Goal: Task Accomplishment & Management: Complete application form

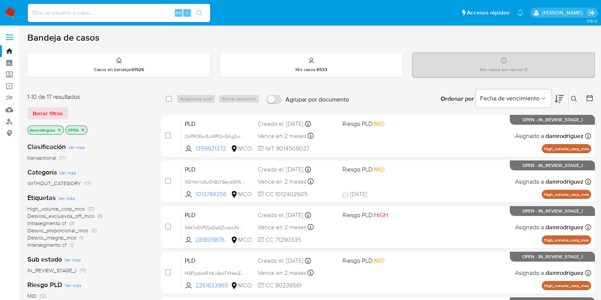
click at [58, 128] on icon "close-filter" at bounding box center [59, 130] width 5 height 5
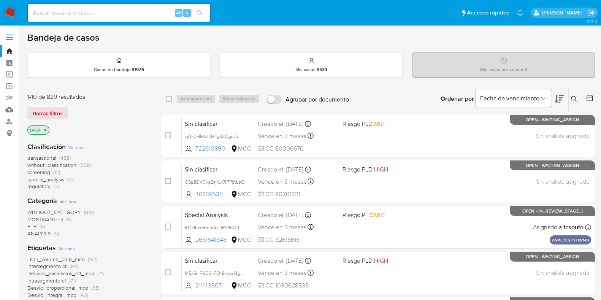
click at [45, 171] on span "screening" at bounding box center [38, 172] width 23 height 8
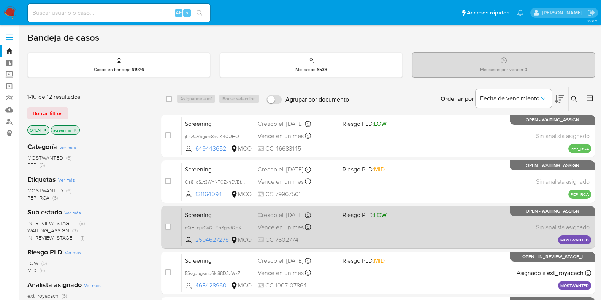
scroll to position [47, 0]
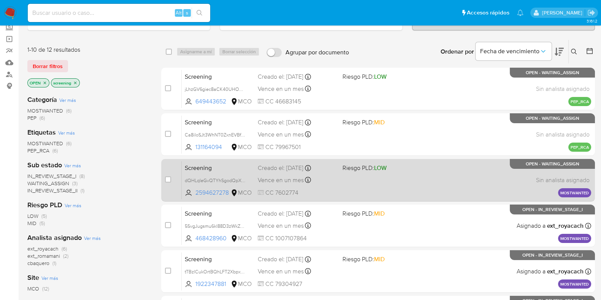
click at [232, 169] on span "Screening" at bounding box center [218, 167] width 67 height 10
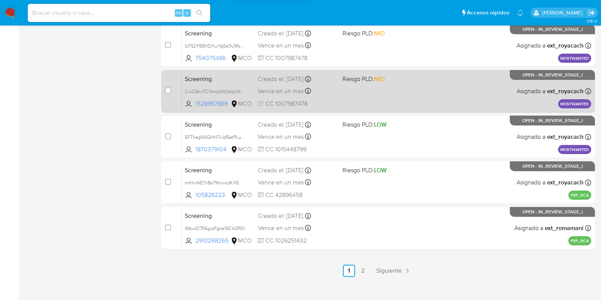
scroll to position [327, 0]
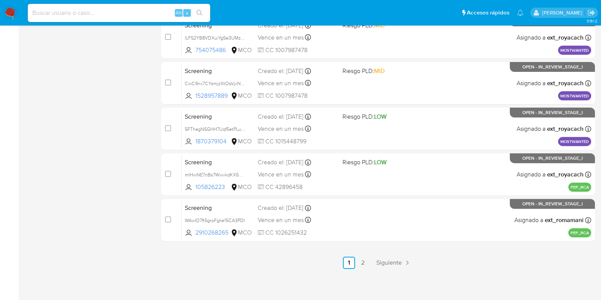
click at [11, 12] on img at bounding box center [10, 12] width 13 height 13
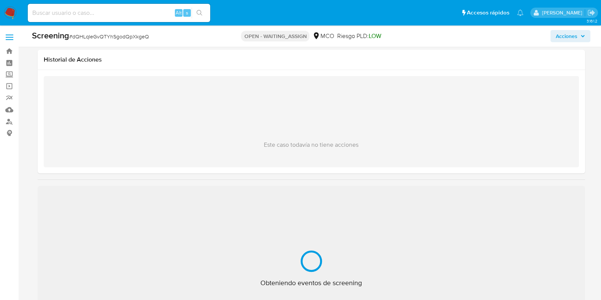
select select "10"
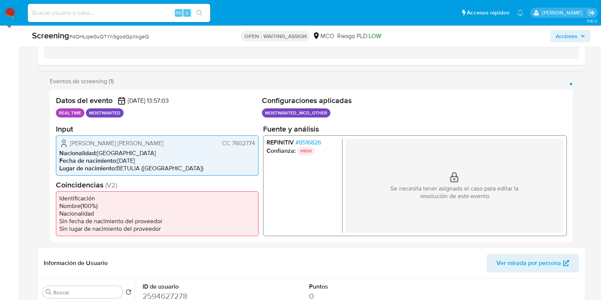
scroll to position [238, 0]
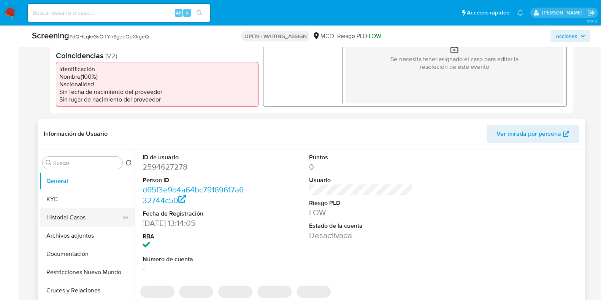
click at [65, 214] on button "Historial Casos" at bounding box center [84, 217] width 89 height 18
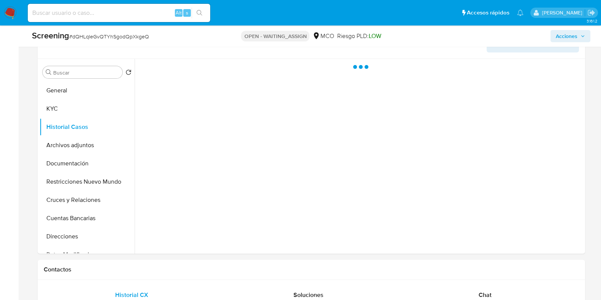
scroll to position [332, 0]
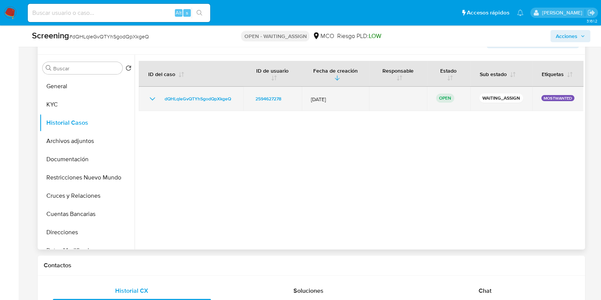
click at [151, 97] on icon "Mostrar/Ocultar" at bounding box center [152, 98] width 9 height 9
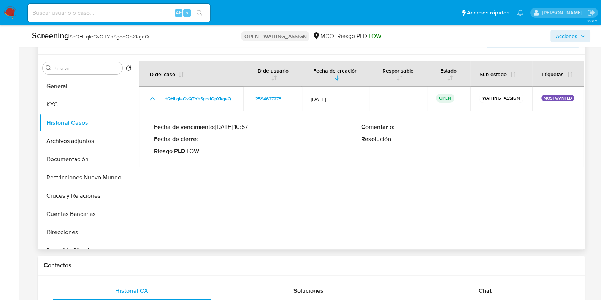
drag, startPoint x: 221, startPoint y: 126, endPoint x: 237, endPoint y: 126, distance: 16.4
click at [237, 126] on p "Fecha de vencimiento : 07/11/2025 10:57" at bounding box center [257, 127] width 207 height 8
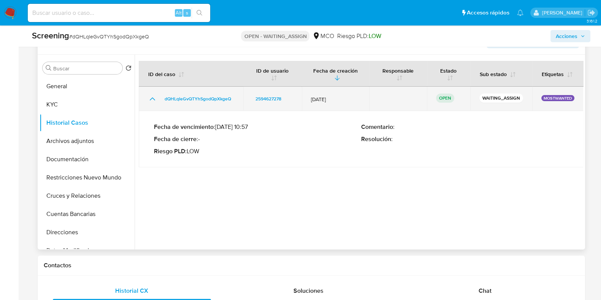
drag, startPoint x: 318, startPoint y: 96, endPoint x: 331, endPoint y: 96, distance: 13.3
click at [331, 96] on span "08/Oct/2025" at bounding box center [335, 99] width 49 height 7
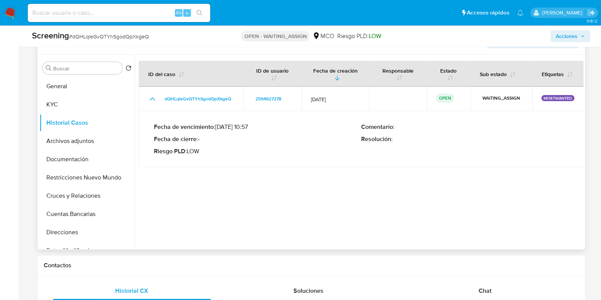
drag, startPoint x: 219, startPoint y: 127, endPoint x: 237, endPoint y: 127, distance: 17.9
click at [237, 127] on p "Fecha de vencimiento : 07/11/2025 10:57" at bounding box center [257, 127] width 207 height 8
click at [255, 142] on p "Fecha de cierre : -" at bounding box center [257, 139] width 207 height 8
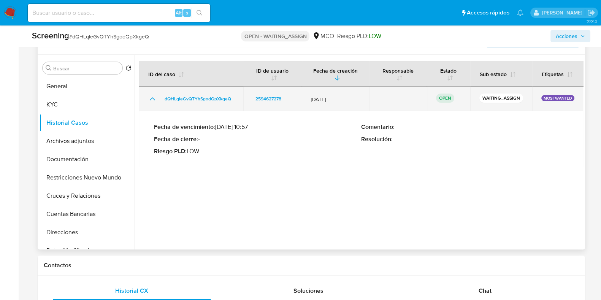
drag, startPoint x: 314, startPoint y: 97, endPoint x: 333, endPoint y: 95, distance: 19.9
click at [333, 96] on span "08/Oct/2025" at bounding box center [335, 99] width 49 height 7
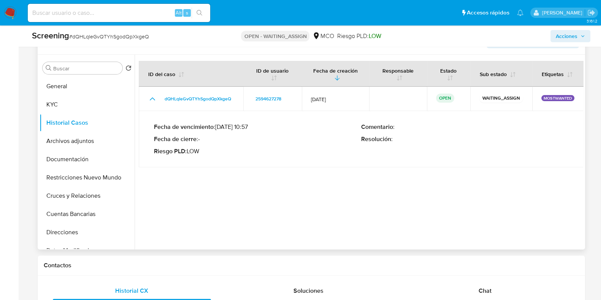
drag, startPoint x: 222, startPoint y: 124, endPoint x: 240, endPoint y: 124, distance: 17.1
click at [240, 124] on p "Fecha de vencimiento : 07/11/2025 10:57" at bounding box center [257, 127] width 207 height 8
click at [277, 148] on p "Riesgo PLD : LOW" at bounding box center [257, 152] width 207 height 8
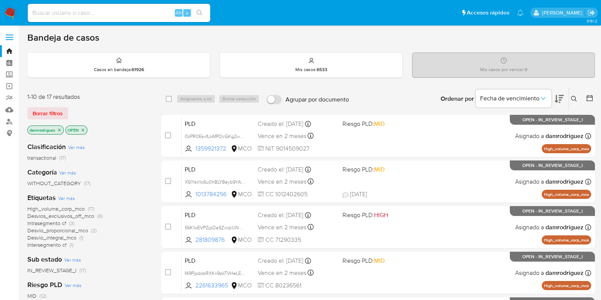
click at [110, 14] on input at bounding box center [119, 13] width 183 height 10
paste input "5imS6PhVYNpw4EmDa3ijjG9r"
type input "5imS6PhVYNpw4EmDa3ijjG9r"
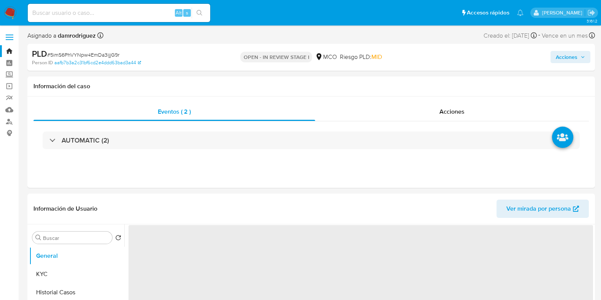
select select "10"
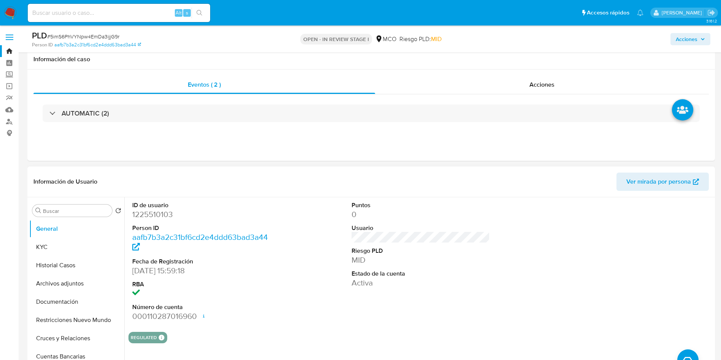
scroll to position [57, 0]
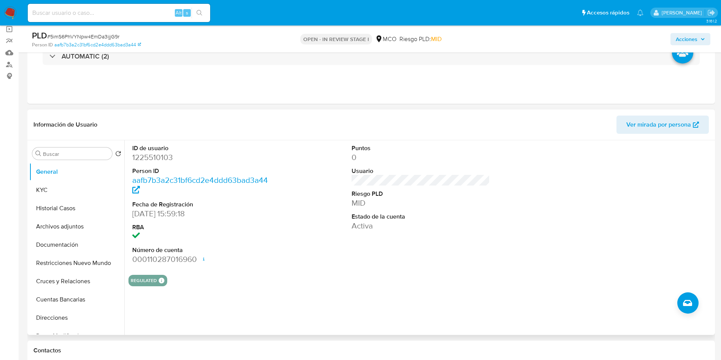
click at [154, 158] on dd "1225510103" at bounding box center [201, 157] width 139 height 11
copy dd "1225510103"
click at [154, 156] on dd "1225510103" at bounding box center [201, 157] width 139 height 11
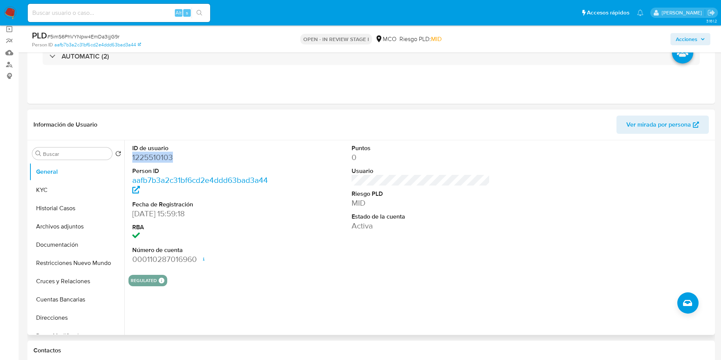
click at [154, 156] on dd "1225510103" at bounding box center [201, 157] width 139 height 11
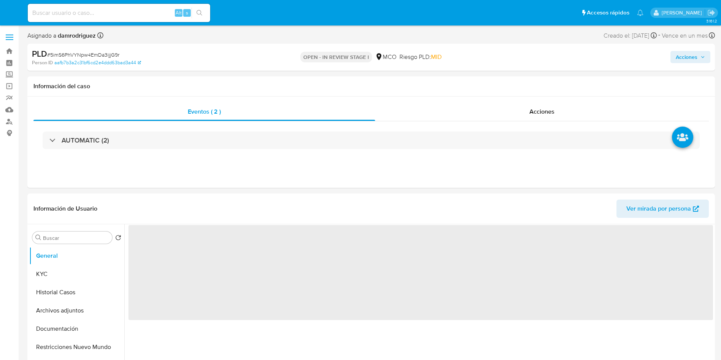
select select "10"
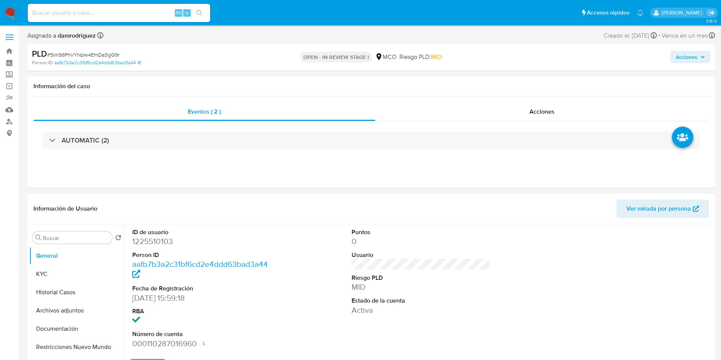
click at [303, 294] on div "ID de usuario 1225510103 Person ID aafb7b3a2c31bf6cd2e4ddd63bad3a44 Fecha de Re…" at bounding box center [421, 288] width 585 height 129
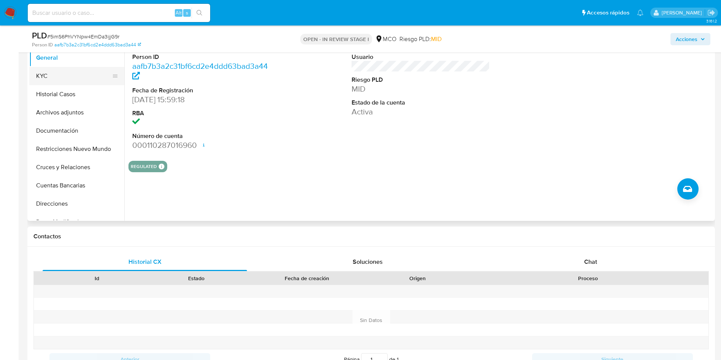
scroll to position [114, 0]
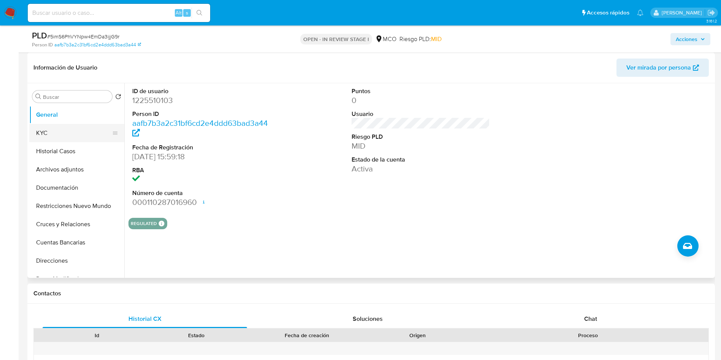
click at [56, 133] on button "KYC" at bounding box center [73, 133] width 89 height 18
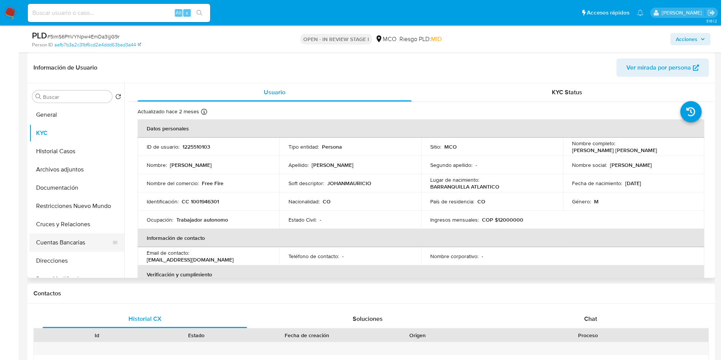
click at [65, 245] on button "Cuentas Bancarias" at bounding box center [73, 242] width 89 height 18
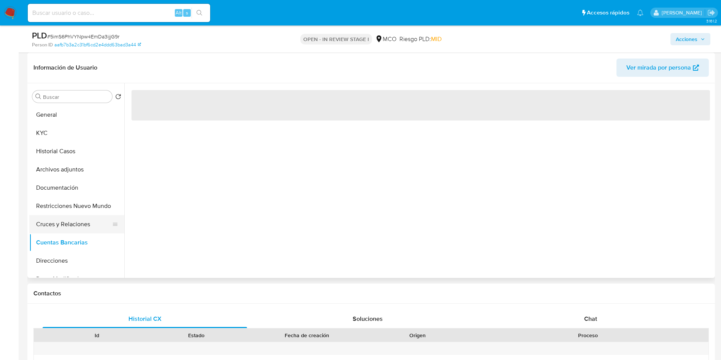
click at [68, 216] on button "Cruces y Relaciones" at bounding box center [73, 224] width 89 height 18
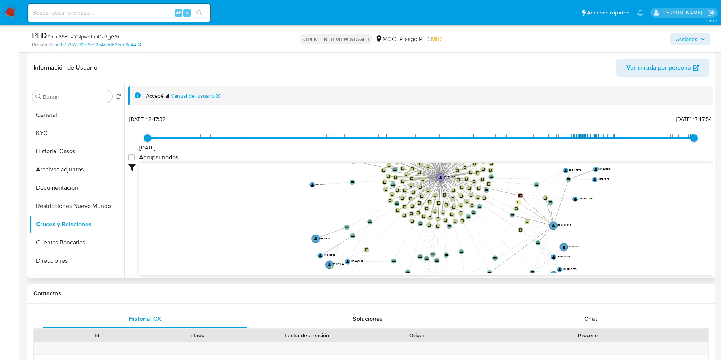
drag, startPoint x: 512, startPoint y: 220, endPoint x: 519, endPoint y: 167, distance: 53.7
click at [519, 167] on icon "device-6882ab9a2b47b764b013367f  device-6881641714b7987e3c4de619  device-6884…" at bounding box center [427, 218] width 574 height 110
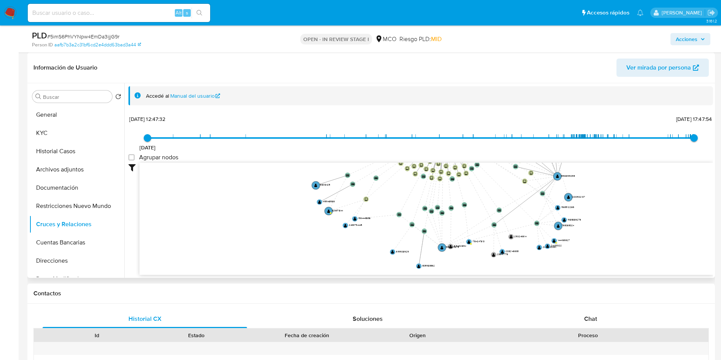
drag, startPoint x: 495, startPoint y: 243, endPoint x: 490, endPoint y: 195, distance: 48.5
click at [497, 197] on icon "device-6882ab9a2b47b764b013367f  device-6881641714b7987e3c4de619  device-6884…" at bounding box center [427, 218] width 574 height 110
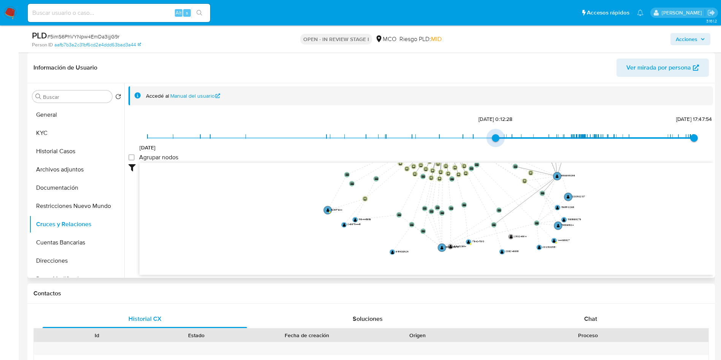
type input "1716678223000"
drag, startPoint x: 153, startPoint y: 137, endPoint x: 527, endPoint y: 137, distance: 373.8
click at [530, 137] on span "25/5/2024, 20:03:43" at bounding box center [534, 138] width 8 height 8
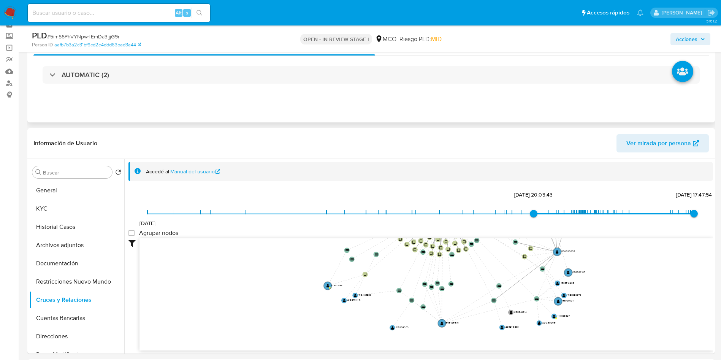
scroll to position [0, 0]
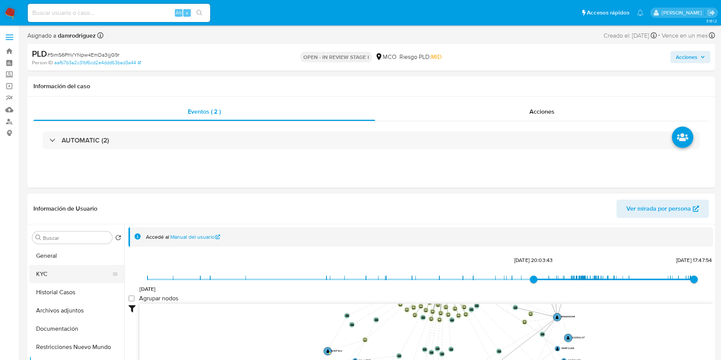
click at [43, 281] on button "KYC" at bounding box center [73, 274] width 89 height 18
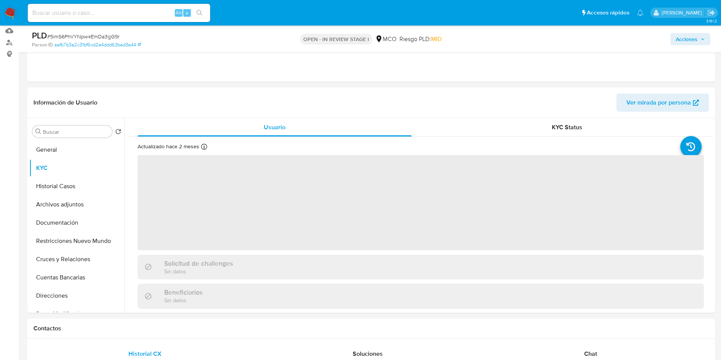
scroll to position [114, 0]
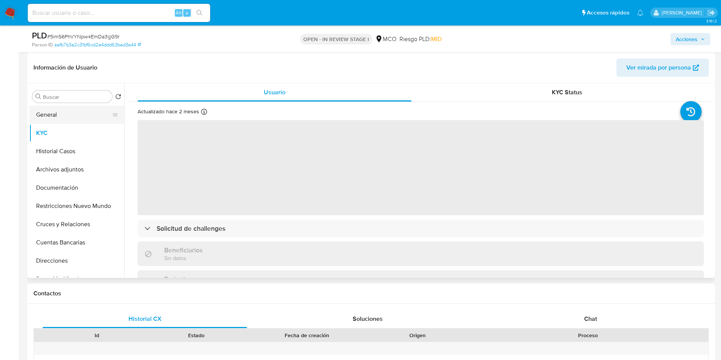
click at [70, 117] on button "General" at bounding box center [73, 115] width 89 height 18
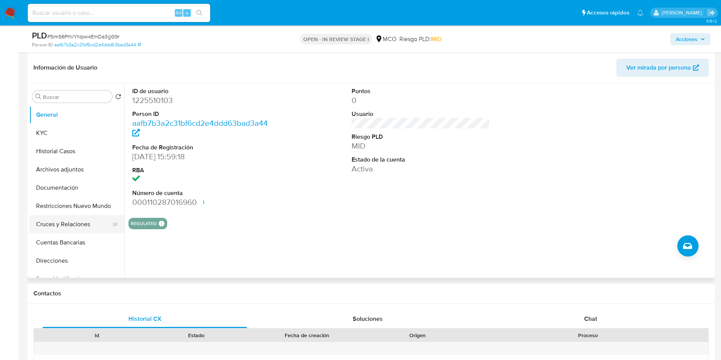
click at [77, 223] on button "Cruces y Relaciones" at bounding box center [73, 224] width 89 height 18
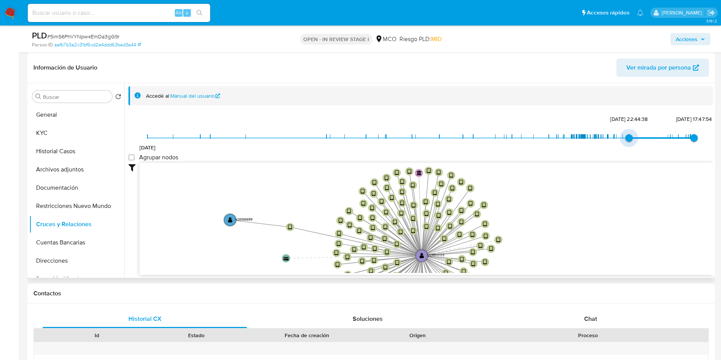
type input "1747606997000"
drag, startPoint x: 151, startPoint y: 140, endPoint x: 654, endPoint y: 137, distance: 503.1
click at [654, 137] on span "3/8/2021 18/5/2025, 19:23:17 26/7/2025, 17:47:54" at bounding box center [421, 137] width 547 height 11
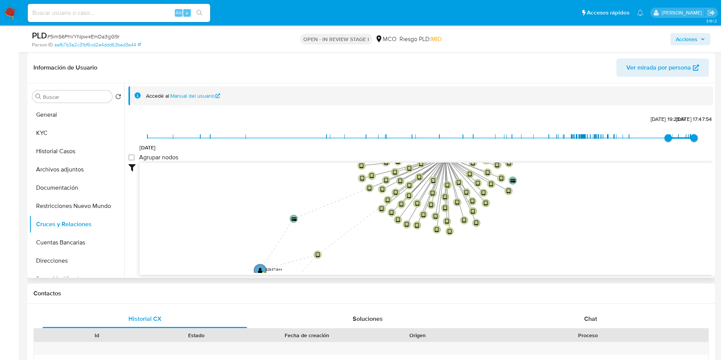
drag, startPoint x: 299, startPoint y: 248, endPoint x: 322, endPoint y: 149, distance: 101.7
click at [322, 149] on div "3/8/2021 18/5/2025, 19:23:17 26/7/2025, 17:47:54 Agrupar nodos Filtros Confianz…" at bounding box center [421, 207] width 585 height 189
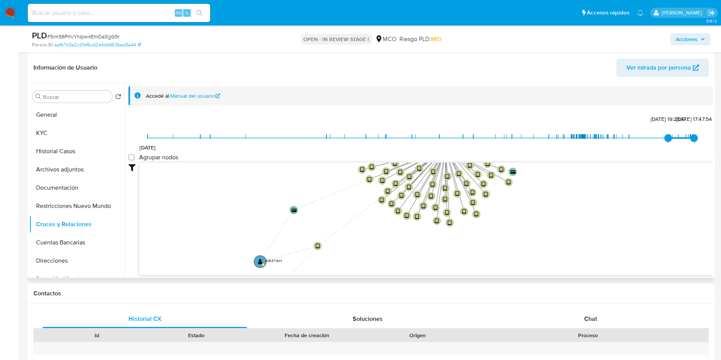
drag, startPoint x: 221, startPoint y: 250, endPoint x: 233, endPoint y: 176, distance: 74.8
click at [233, 176] on icon "device-6882ab9a2b47b764b013367f  device-6881641714b7987e3c4de619  device-6884…" at bounding box center [427, 218] width 574 height 110
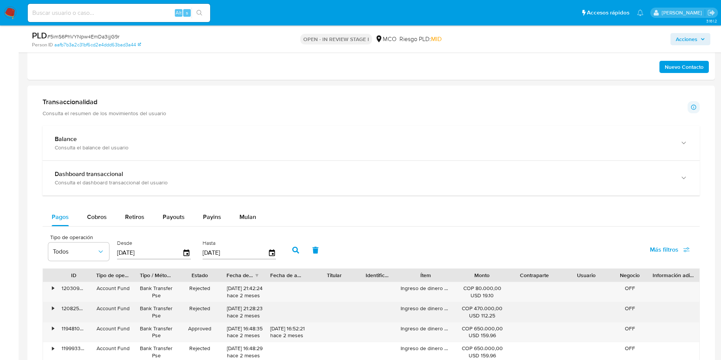
scroll to position [513, 0]
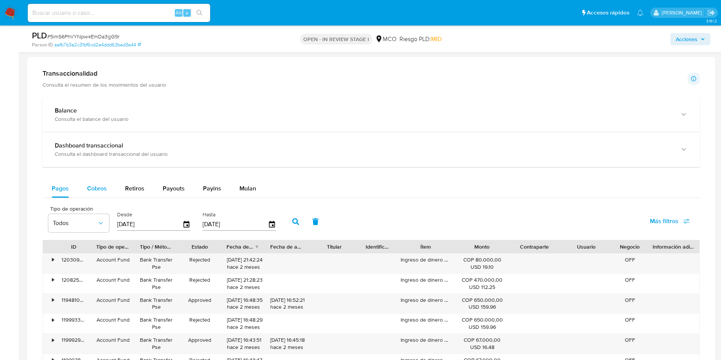
click at [93, 185] on span "Cobros" at bounding box center [97, 188] width 20 height 9
select select "10"
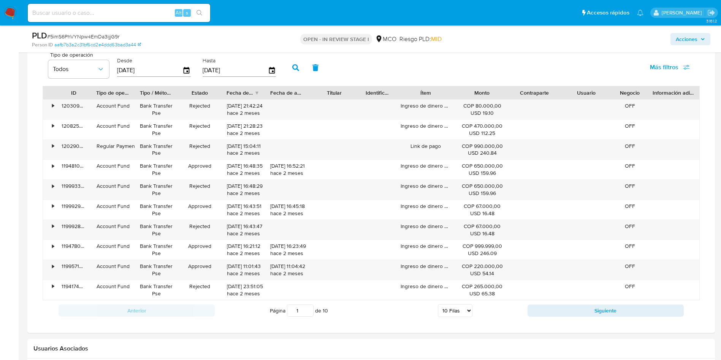
scroll to position [570, 0]
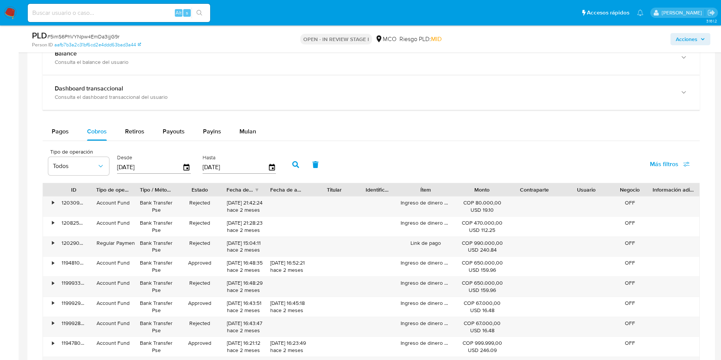
click at [173, 169] on input "11/07/2025" at bounding box center [149, 167] width 65 height 12
click at [188, 169] on icon "button" at bounding box center [186, 167] width 13 height 13
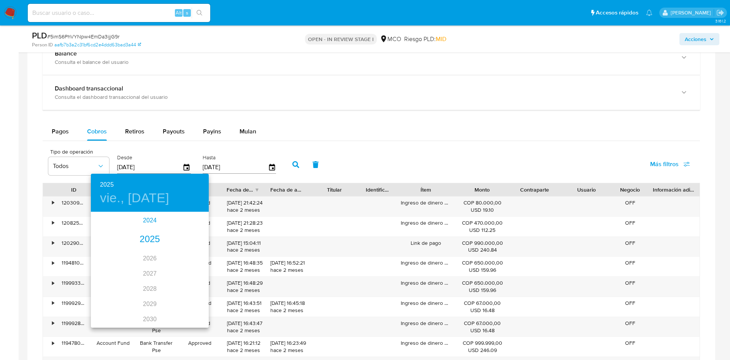
click at [144, 222] on div "2024" at bounding box center [150, 220] width 118 height 15
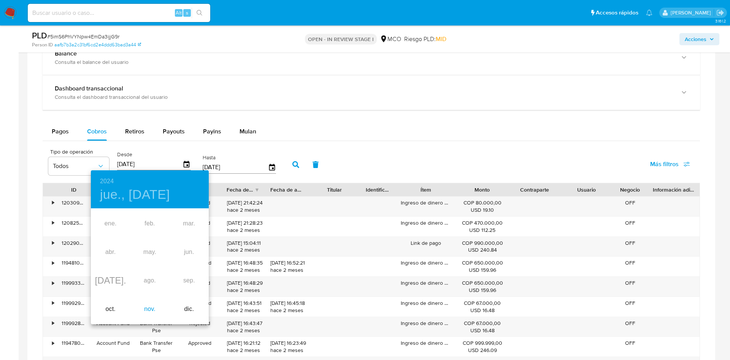
click at [150, 299] on div "nov." at bounding box center [149, 309] width 39 height 29
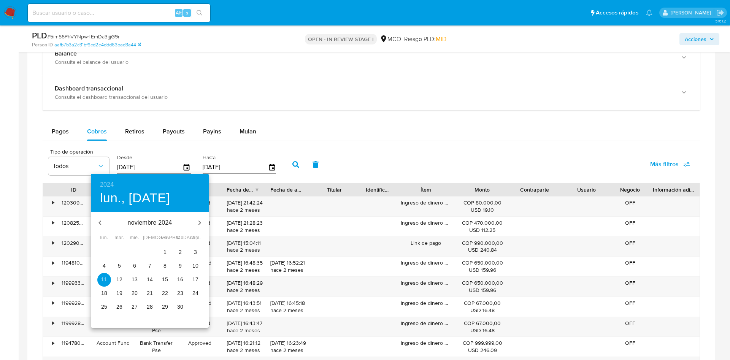
click at [130, 288] on button "20" at bounding box center [135, 294] width 14 height 14
type input "20/11/2024"
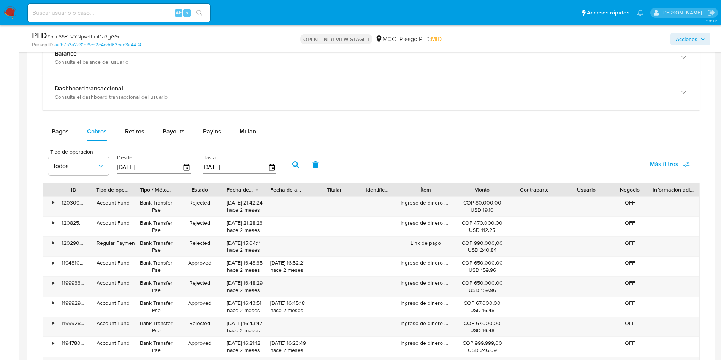
click at [295, 160] on button "button" at bounding box center [296, 165] width 20 height 18
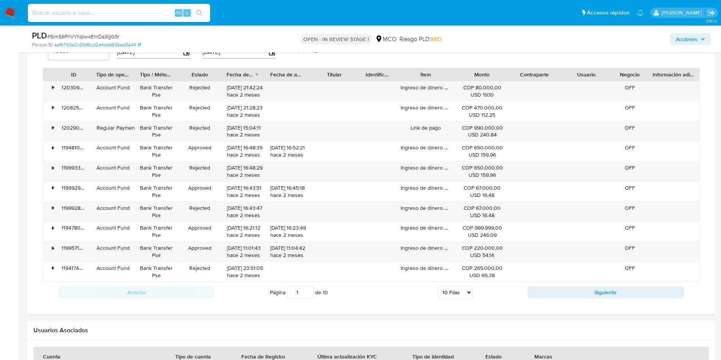
scroll to position [742, 0]
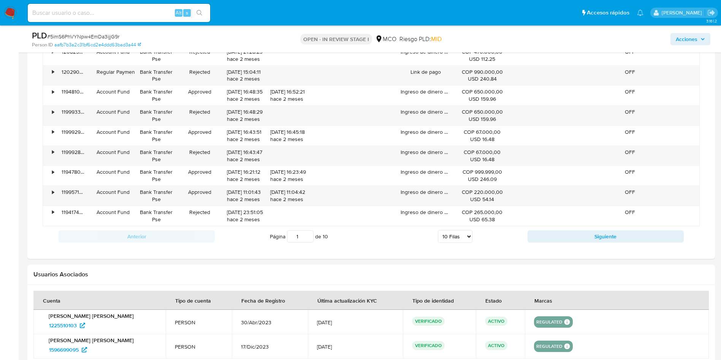
click at [462, 237] on select "5 Filas 10 Filas 20 Filas 25 Filas 50 Filas 100 Filas" at bounding box center [455, 236] width 35 height 13
select select "100"
click at [438, 230] on select "5 Filas 10 Filas 20 Filas 25 Filas 50 Filas 100 Filas" at bounding box center [455, 236] width 35 height 13
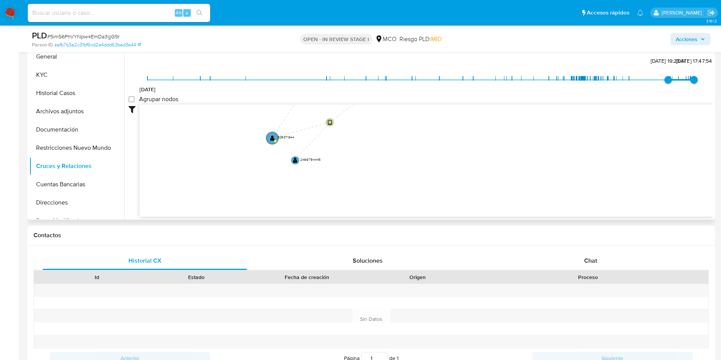
scroll to position [57, 0]
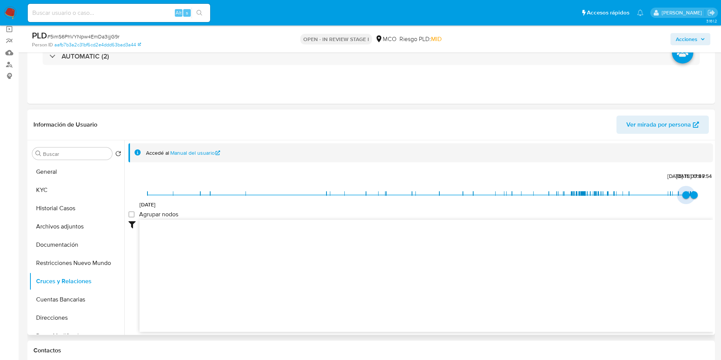
type input "1750025528000"
drag, startPoint x: 665, startPoint y: 193, endPoint x: 678, endPoint y: 196, distance: 13.7
click at [678, 196] on span "15/6/2025, 19:12:08" at bounding box center [679, 195] width 8 height 8
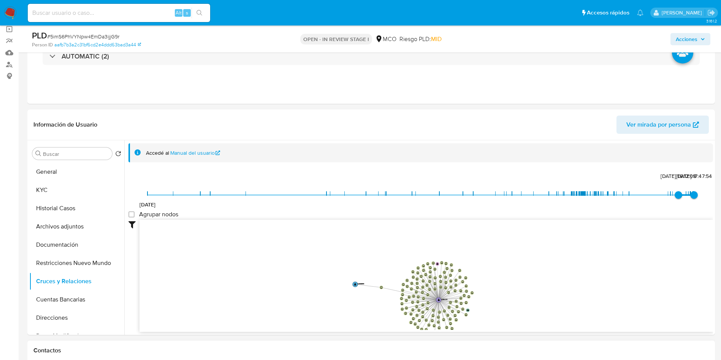
drag, startPoint x: 408, startPoint y: 272, endPoint x: 358, endPoint y: 350, distance: 92.6
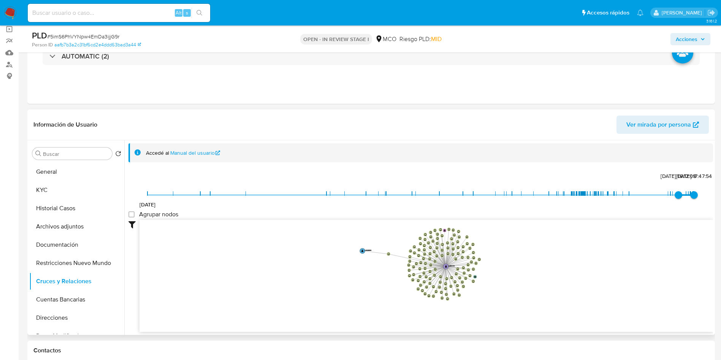
drag, startPoint x: 370, startPoint y: 317, endPoint x: 377, endPoint y: 283, distance: 34.2
click at [377, 283] on icon "device-6882ab9a2b47b764b013367f  device-6881641714b7987e3c4de619  device-6884…" at bounding box center [427, 275] width 574 height 110
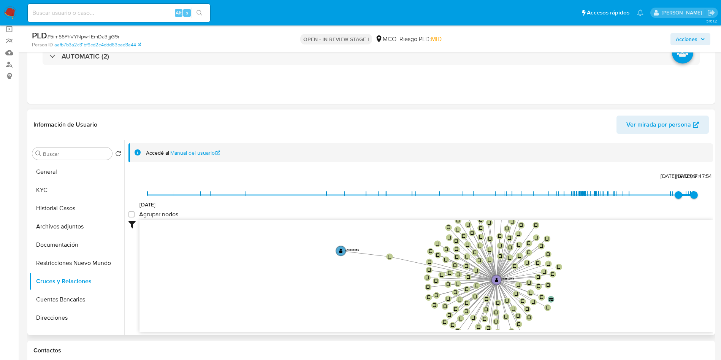
click at [349, 275] on icon "device-6882ab9a2b47b764b013367f  device-6881641714b7987e3c4de619  device-6884…" at bounding box center [427, 275] width 574 height 110
click at [340, 252] on text "" at bounding box center [340, 250] width 3 height 5
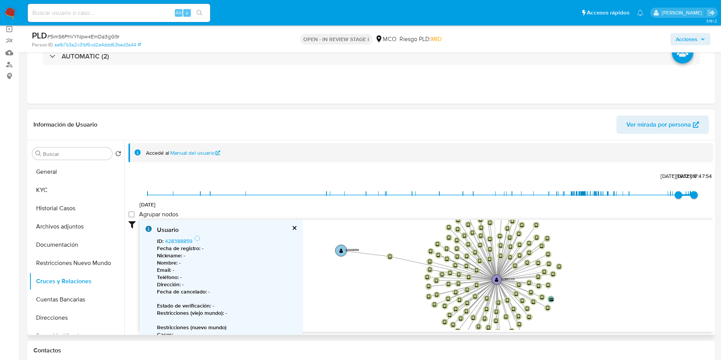
click at [350, 252] on text "428388859" at bounding box center [352, 250] width 14 height 4
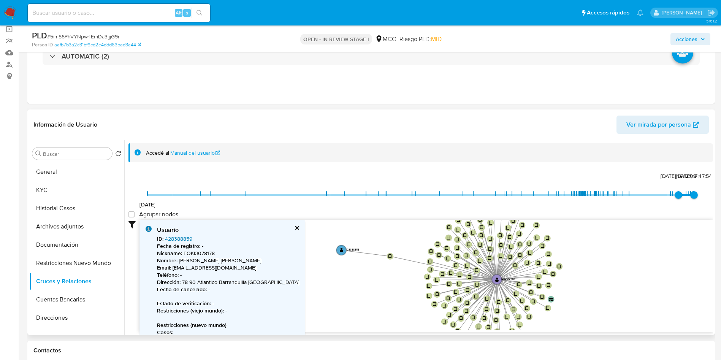
click at [179, 236] on link "428388859" at bounding box center [178, 239] width 27 height 8
click at [60, 178] on button "General" at bounding box center [73, 172] width 89 height 18
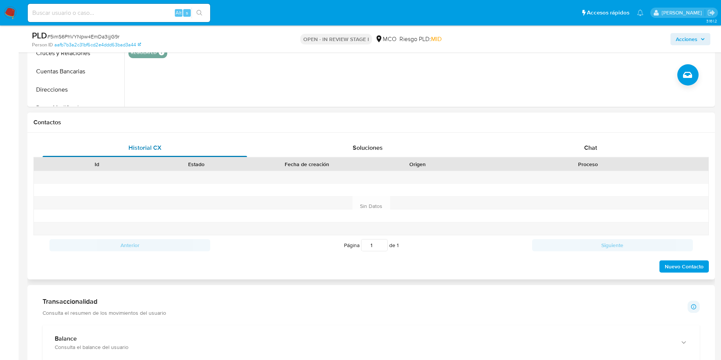
scroll to position [0, 0]
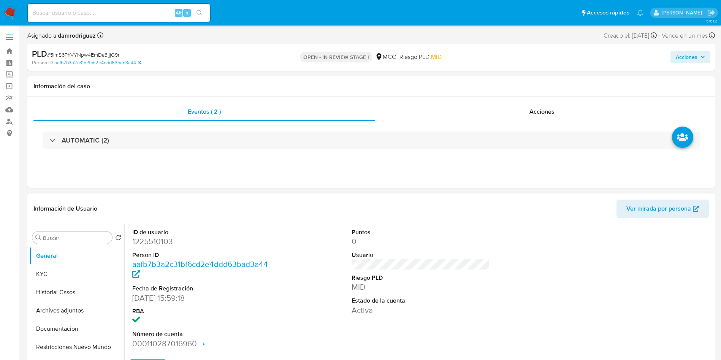
click at [152, 248] on dl "ID de usuario 1225510103 Person ID aafb7b3a2c31bf6cd2e4ddd63bad3a44 Fecha de Re…" at bounding box center [201, 288] width 139 height 121
click at [152, 242] on dd "1225510103" at bounding box center [201, 241] width 139 height 11
copy dd "1225510103"
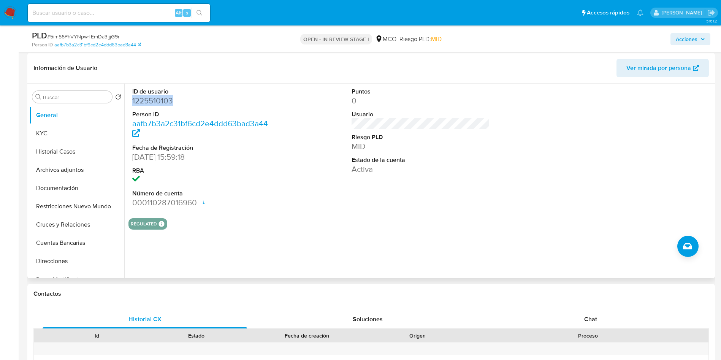
scroll to position [114, 0]
click at [584, 325] on div "Chat" at bounding box center [591, 319] width 205 height 18
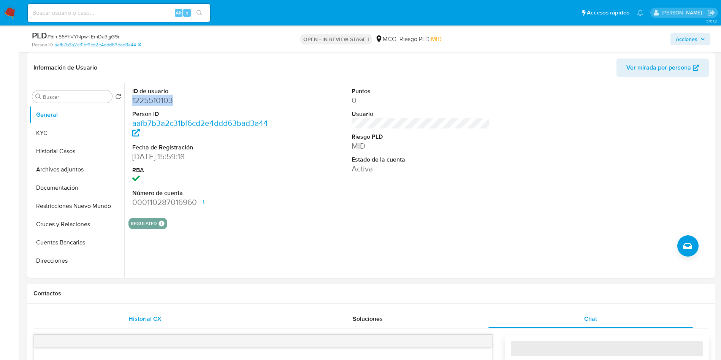
scroll to position [285, 0]
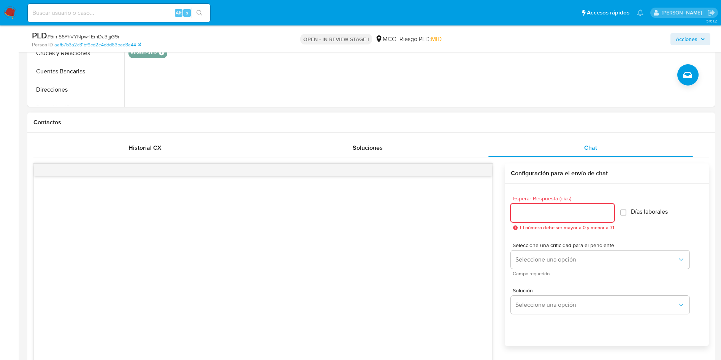
click at [535, 213] on input "Esperar Respuesta (días)" at bounding box center [562, 213] width 103 height 10
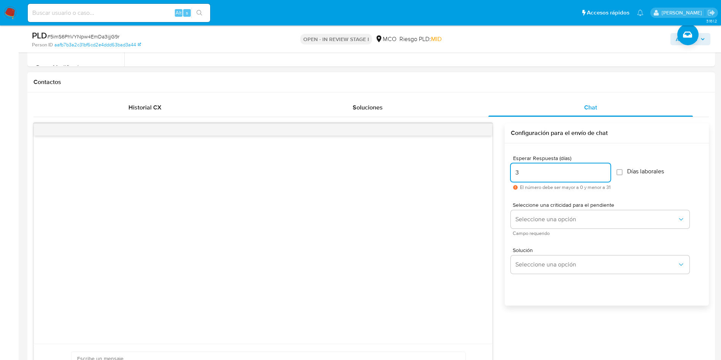
scroll to position [342, 0]
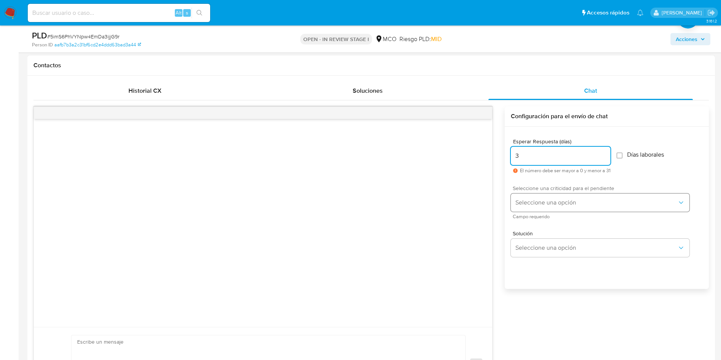
type input "3"
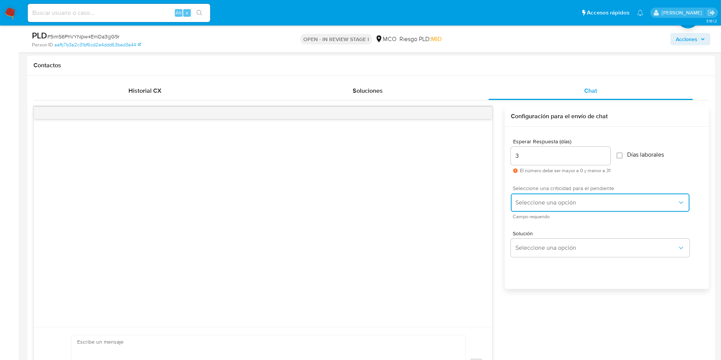
click at [550, 203] on span "Seleccione una opción" at bounding box center [597, 203] width 162 height 8
click at [537, 199] on span "Seleccione una opción" at bounding box center [597, 203] width 162 height 8
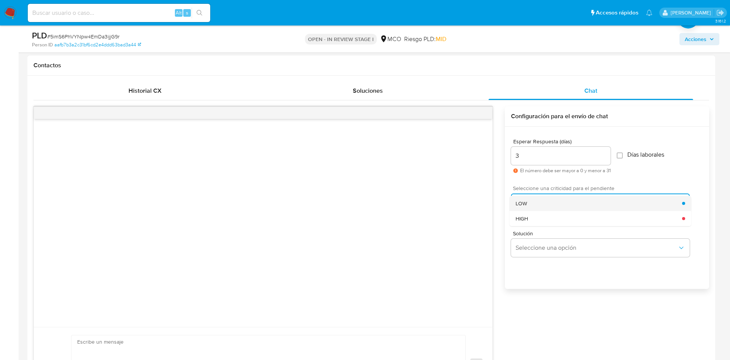
click at [532, 199] on div "LOW" at bounding box center [599, 203] width 167 height 15
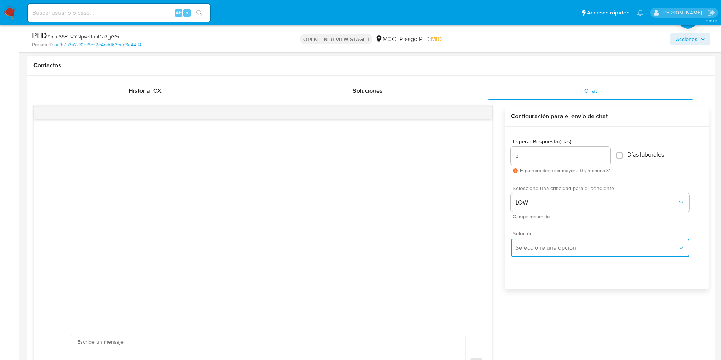
click at [534, 251] on span "Seleccione una opción" at bounding box center [597, 248] width 162 height 8
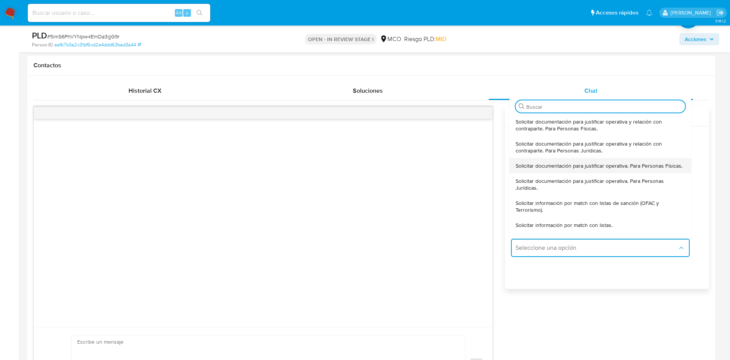
click at [551, 169] on span "Solicitar documentación para justificar operativa. Para Personas Físicas." at bounding box center [599, 165] width 167 height 7
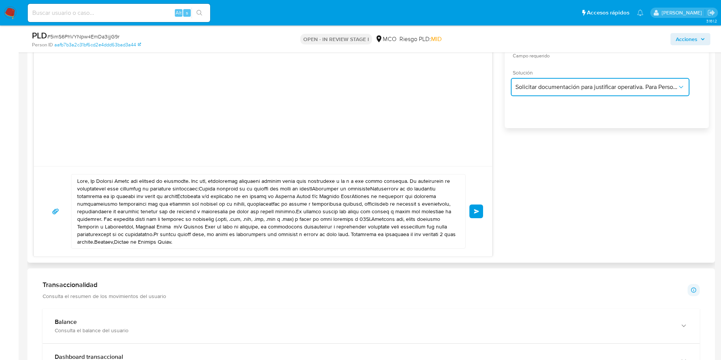
scroll to position [513, 0]
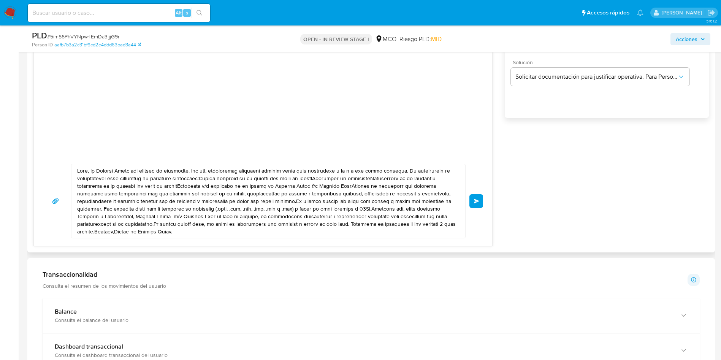
click at [91, 171] on textarea at bounding box center [266, 201] width 379 height 74
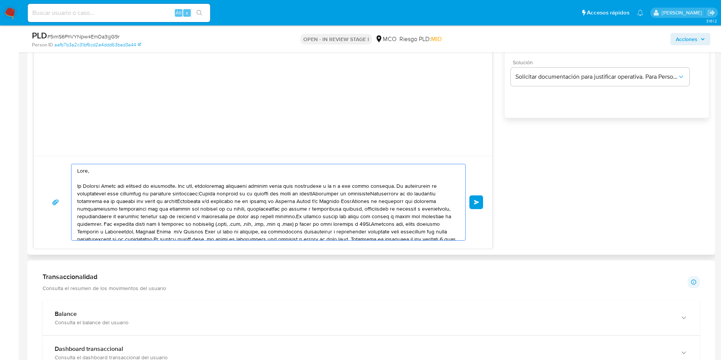
click at [199, 193] on textarea at bounding box center [266, 202] width 379 height 76
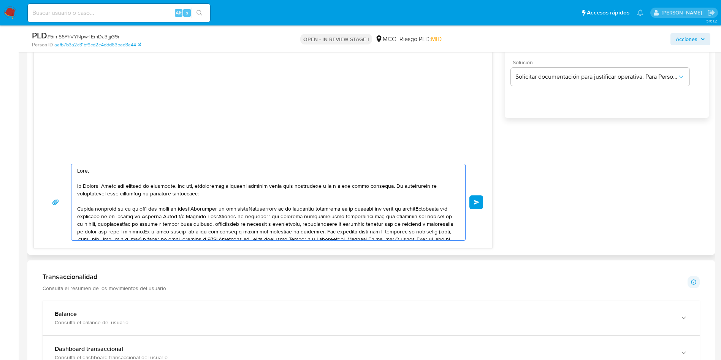
click at [201, 208] on textarea at bounding box center [266, 202] width 379 height 76
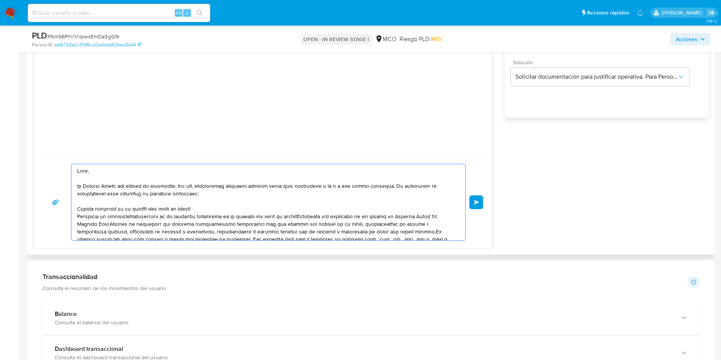
click at [137, 217] on textarea at bounding box center [266, 202] width 379 height 76
click at [136, 217] on textarea at bounding box center [266, 202] width 379 height 76
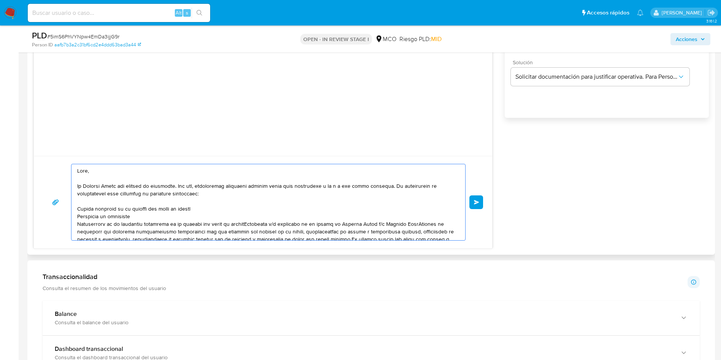
click at [249, 224] on textarea at bounding box center [266, 202] width 379 height 76
click at [248, 229] on textarea at bounding box center [266, 202] width 379 height 76
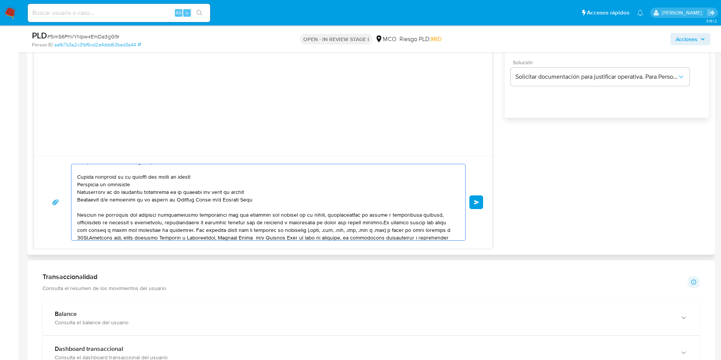
scroll to position [51, 0]
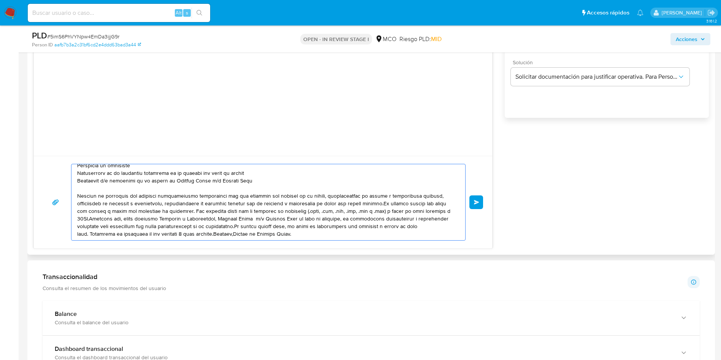
click at [381, 203] on textarea at bounding box center [266, 202] width 379 height 76
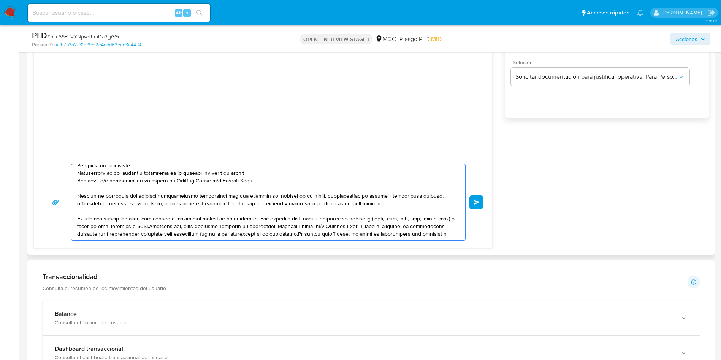
click at [307, 233] on textarea at bounding box center [266, 202] width 379 height 76
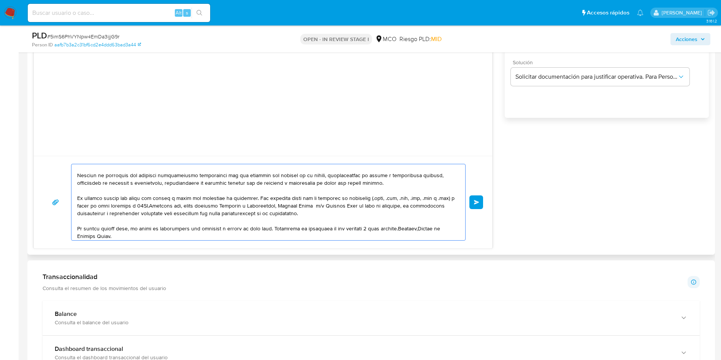
scroll to position [74, 0]
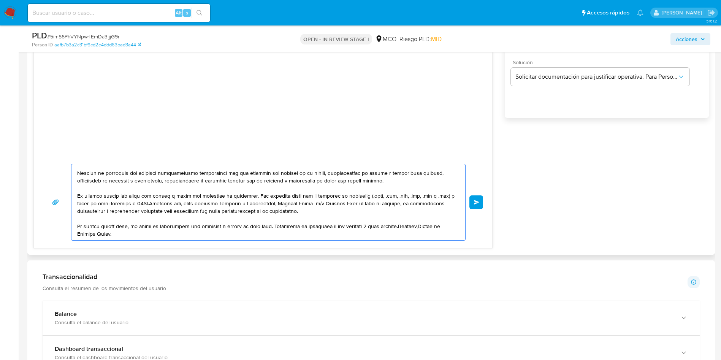
click at [274, 227] on textarea at bounding box center [266, 202] width 379 height 76
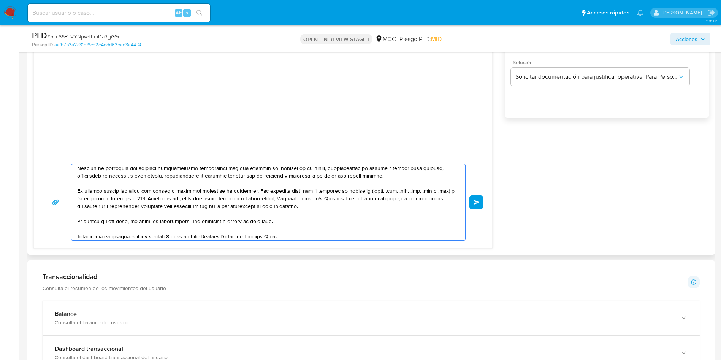
click at [206, 236] on textarea at bounding box center [266, 202] width 379 height 76
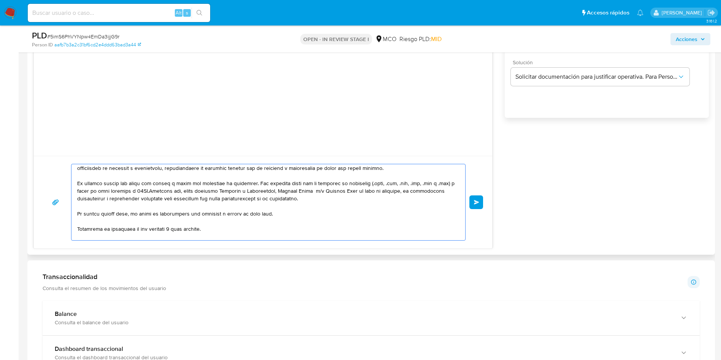
scroll to position [94, 0]
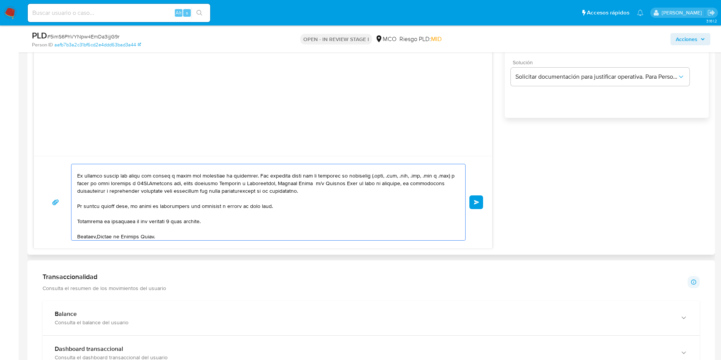
click at [98, 236] on textarea at bounding box center [266, 202] width 379 height 76
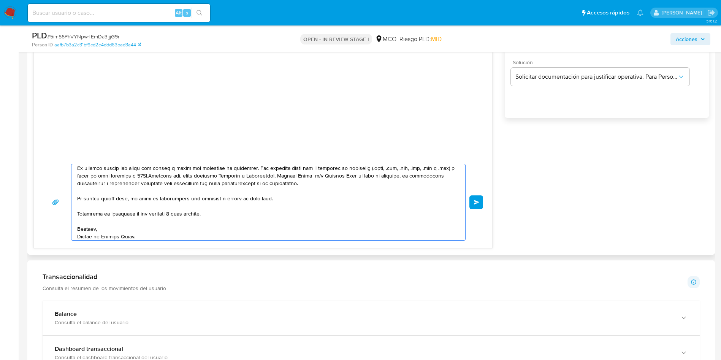
click at [167, 238] on textarea at bounding box center [266, 202] width 379 height 76
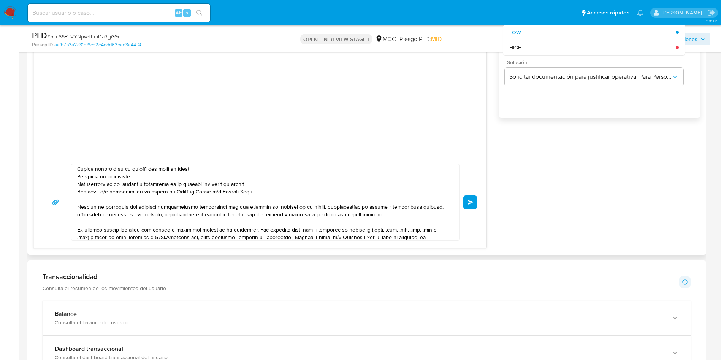
scroll to position [57, 0]
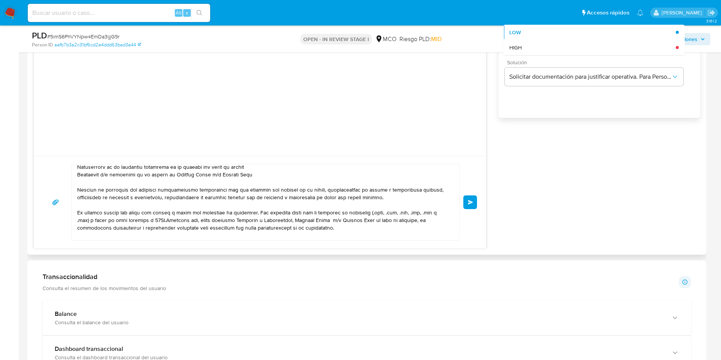
click at [258, 178] on textarea at bounding box center [263, 202] width 373 height 76
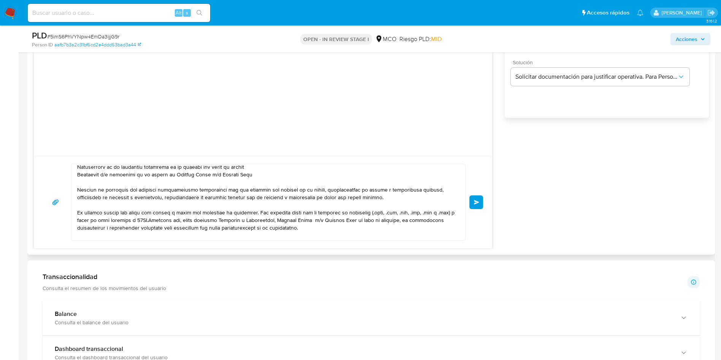
click at [258, 174] on textarea at bounding box center [266, 202] width 379 height 76
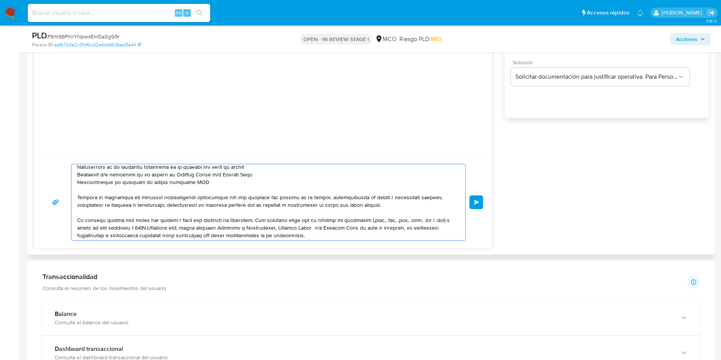
click at [201, 185] on textarea at bounding box center [266, 202] width 379 height 76
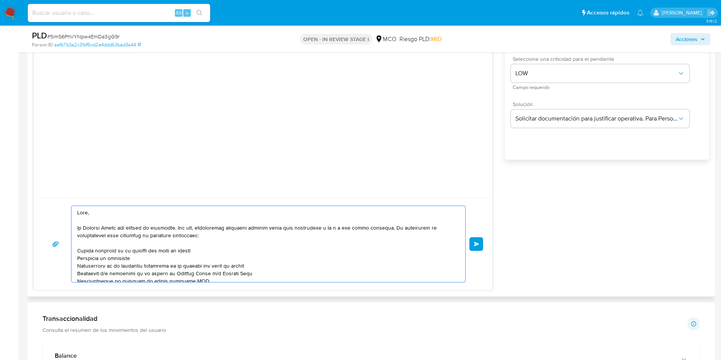
scroll to position [456, 0]
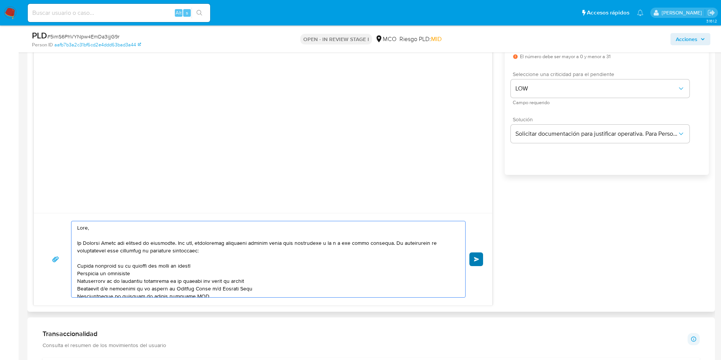
type textarea "Hola, En Mercado Libre nos importa tu seguridad. Por eso, necesitamos verificar…"
click at [479, 258] on span "Enviar" at bounding box center [476, 259] width 5 height 5
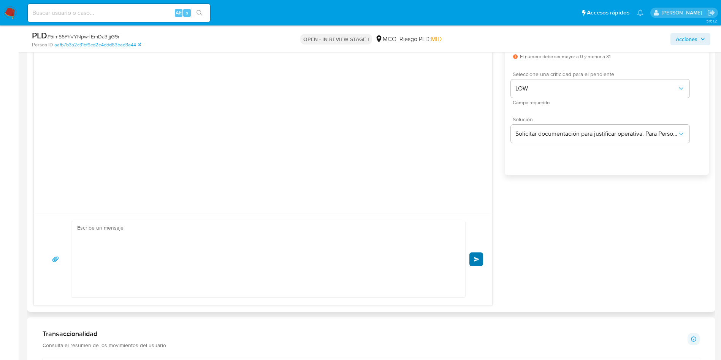
scroll to position [71, 0]
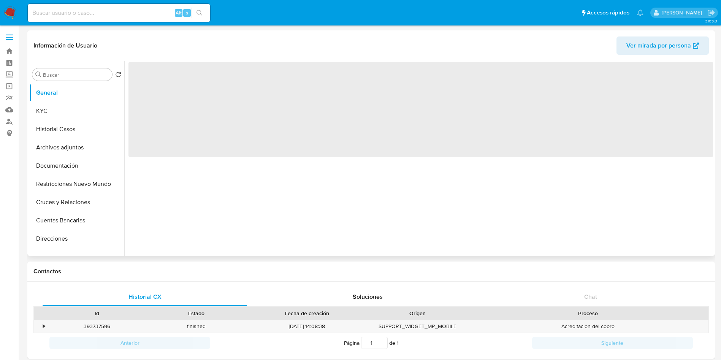
select select "10"
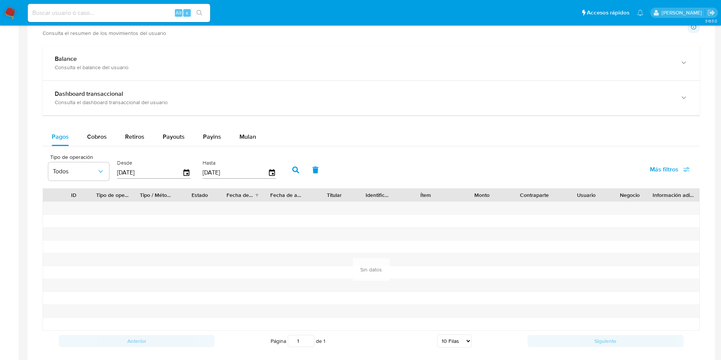
scroll to position [399, 0]
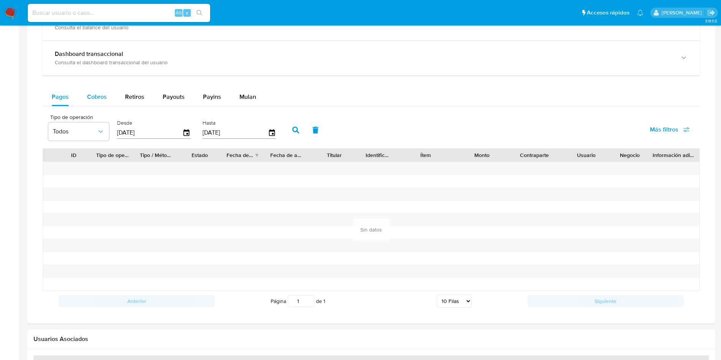
click at [86, 103] on button "Cobros" at bounding box center [97, 97] width 38 height 18
select select "10"
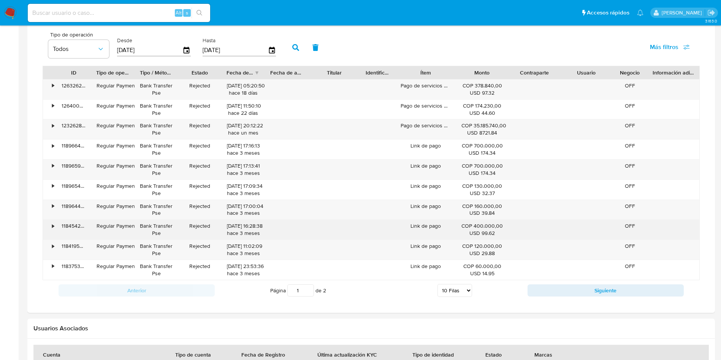
scroll to position [456, 0]
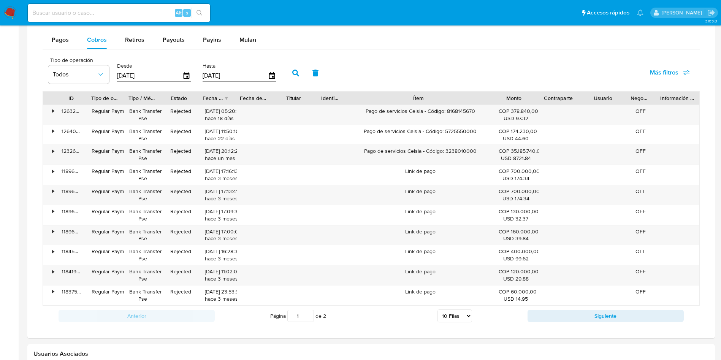
drag, startPoint x: 462, startPoint y: 97, endPoint x: 534, endPoint y: 97, distance: 71.9
click at [534, 97] on div "ID Tipo de operación Tipo / Método Estado Fecha de creación Fecha de aprobación…" at bounding box center [371, 98] width 657 height 13
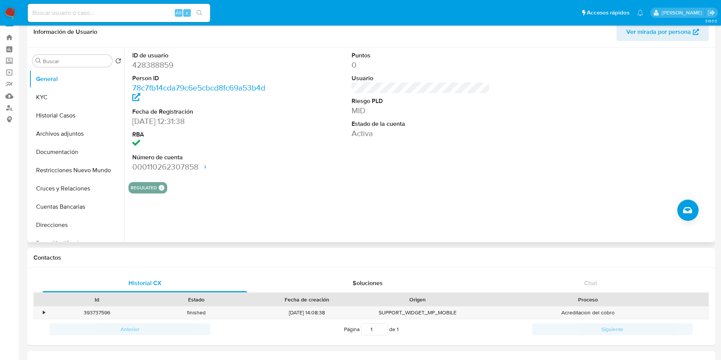
scroll to position [0, 0]
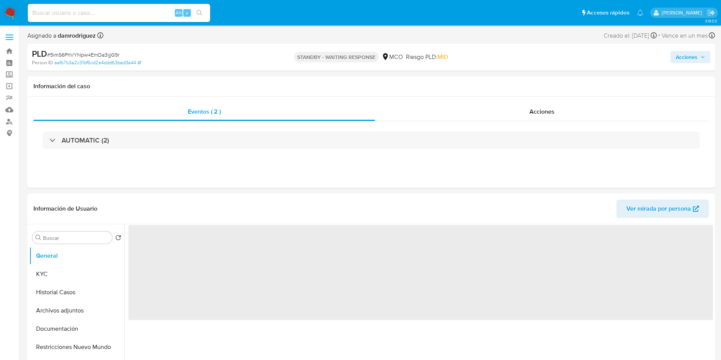
select select "10"
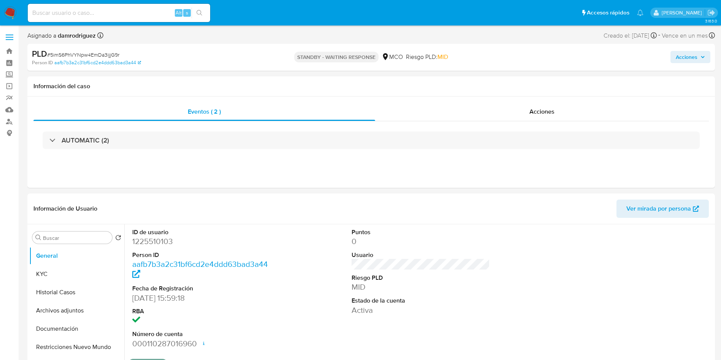
click at [8, 12] on img at bounding box center [10, 12] width 13 height 13
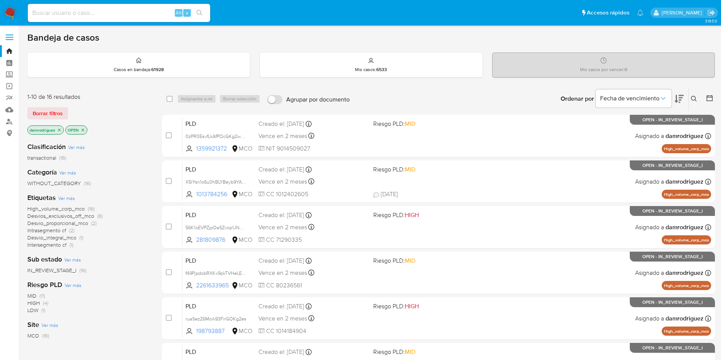
click at [133, 12] on input at bounding box center [119, 13] width 183 height 10
paste input "eYjEXKqBzBERVkzKoABObZn3"
type input "eYjEXKqBzBERVkzKoABObZn3"
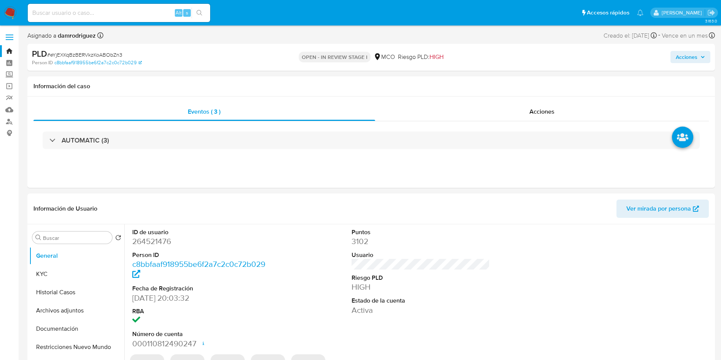
select select "10"
click at [288, 290] on div "ID de usuario 264521476 Person ID c8bbfaaf918955be6f2a7c2c0c72b029 Fecha de Reg…" at bounding box center [421, 288] width 585 height 129
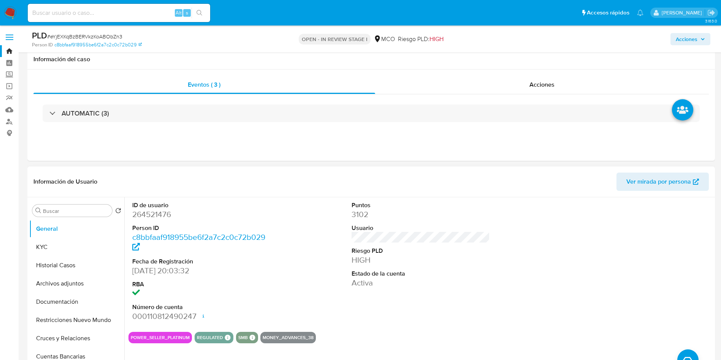
scroll to position [57, 0]
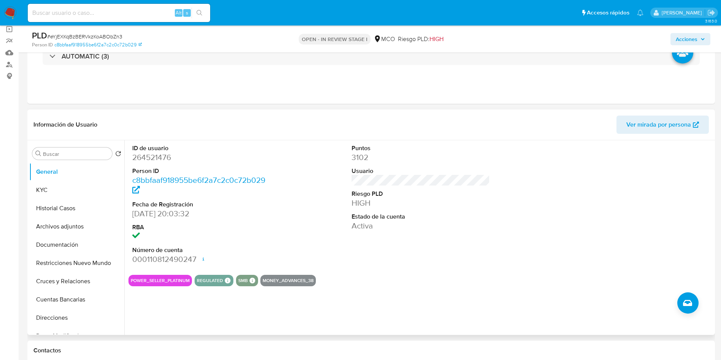
click at [151, 156] on dd "264521476" at bounding box center [201, 157] width 139 height 11
copy dd "264521476"
click at [159, 155] on dd "264521476" at bounding box center [201, 157] width 139 height 11
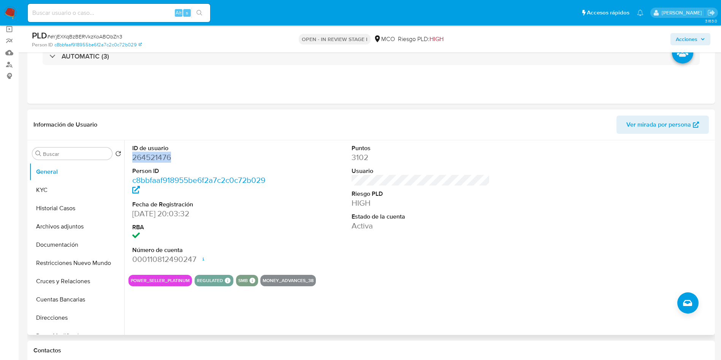
click at [159, 155] on dd "264521476" at bounding box center [201, 157] width 139 height 11
click at [70, 209] on button "Historial Casos" at bounding box center [73, 208] width 89 height 18
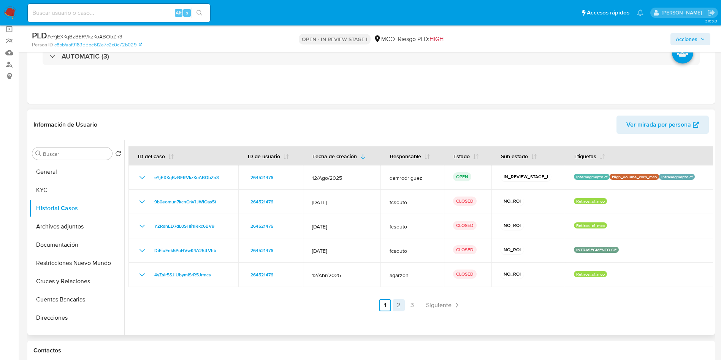
click at [393, 307] on link "2" at bounding box center [399, 305] width 12 height 12
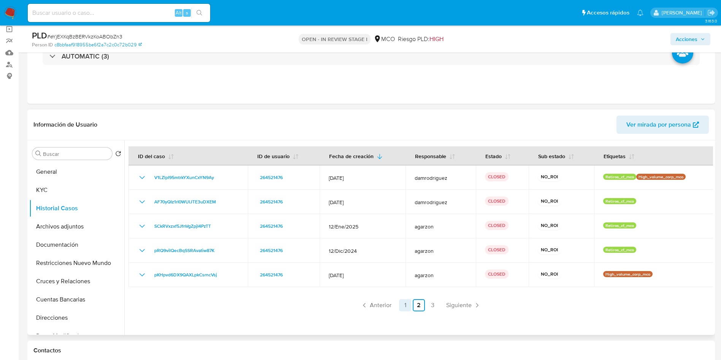
click at [404, 305] on link "1" at bounding box center [405, 305] width 12 height 12
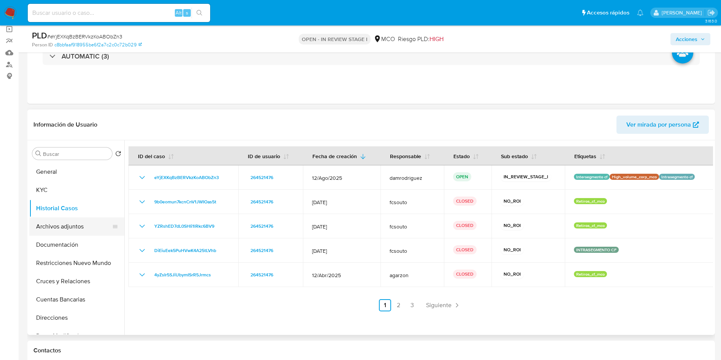
click at [52, 235] on button "Archivos adjuntos" at bounding box center [73, 227] width 89 height 18
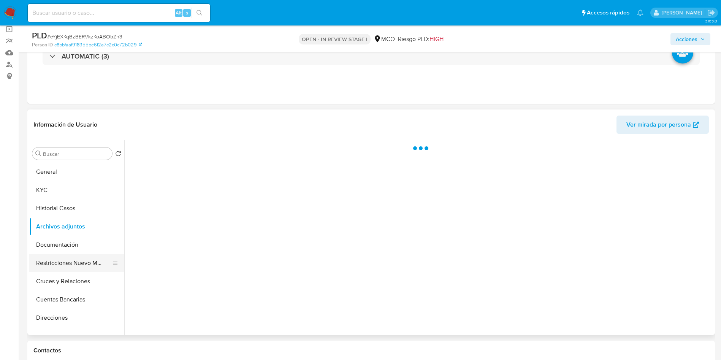
click at [71, 260] on button "Restricciones Nuevo Mundo" at bounding box center [73, 263] width 89 height 18
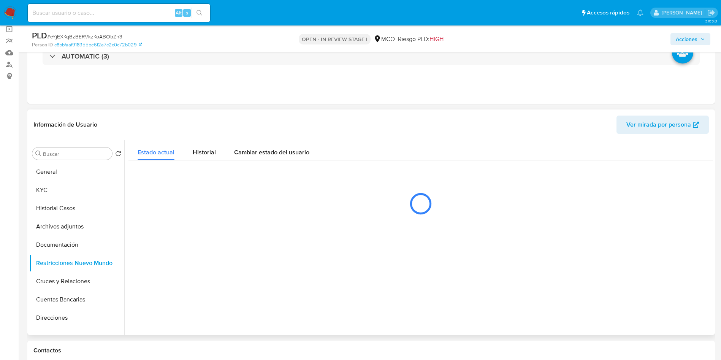
click at [219, 125] on header "Información de Usuario Ver mirada por persona" at bounding box center [371, 125] width 676 height 18
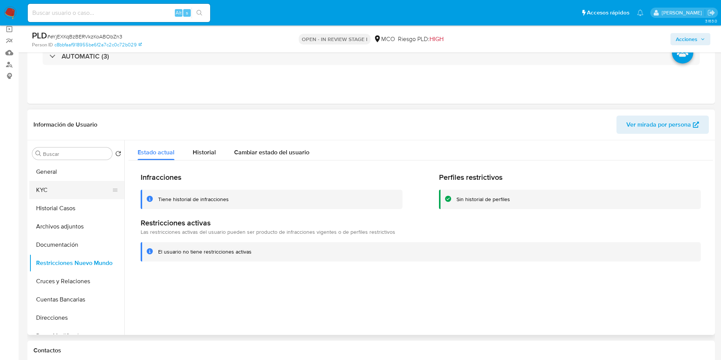
click at [35, 186] on button "KYC" at bounding box center [73, 190] width 89 height 18
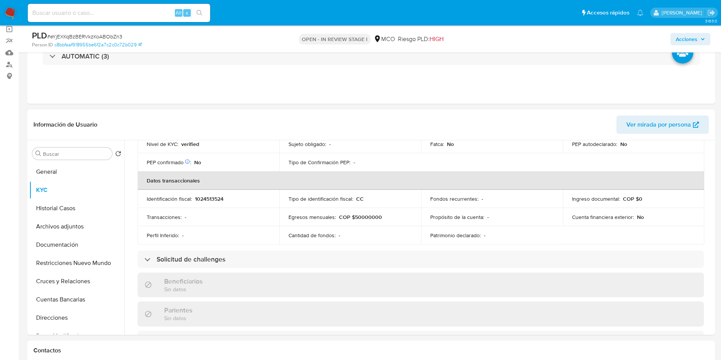
scroll to position [386, 0]
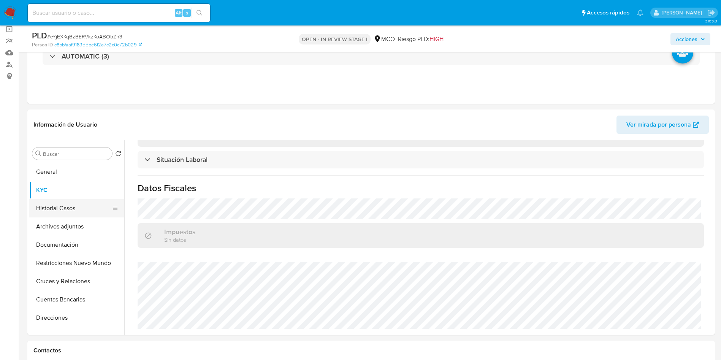
click at [84, 209] on button "Historial Casos" at bounding box center [73, 208] width 89 height 18
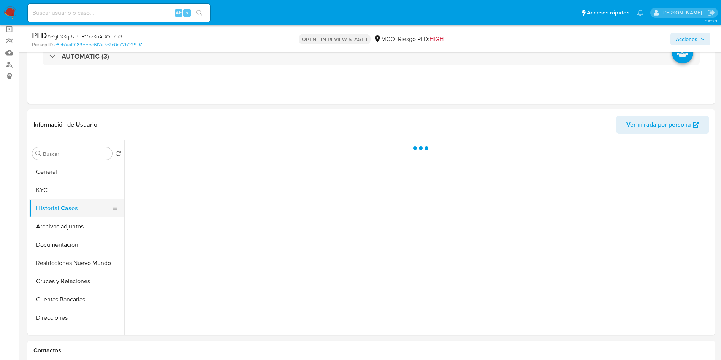
scroll to position [0, 0]
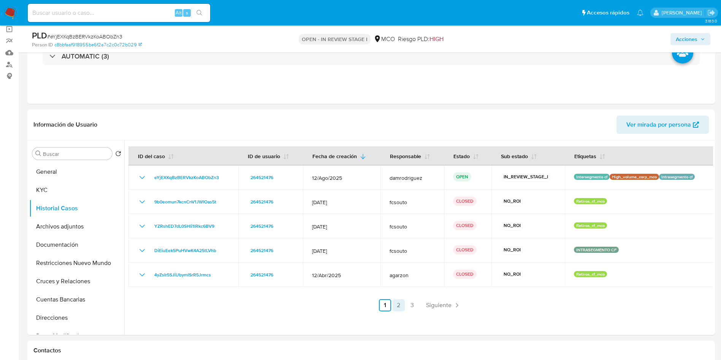
click at [402, 303] on link "2" at bounding box center [399, 305] width 12 height 12
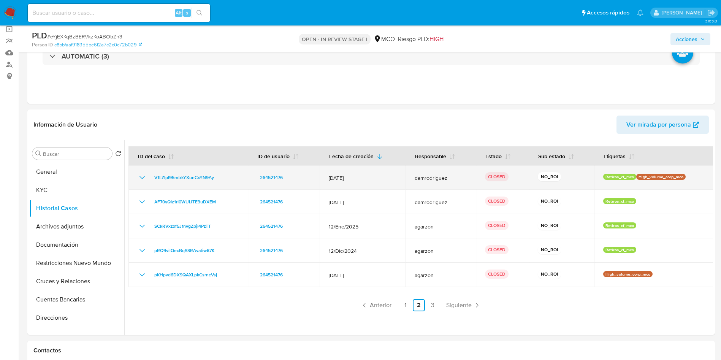
click at [139, 180] on icon "Mostrar/Ocultar" at bounding box center [142, 177] width 9 height 9
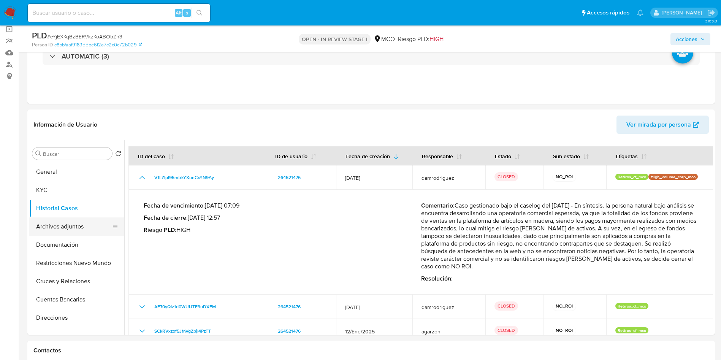
click at [73, 226] on button "Archivos adjuntos" at bounding box center [73, 227] width 89 height 18
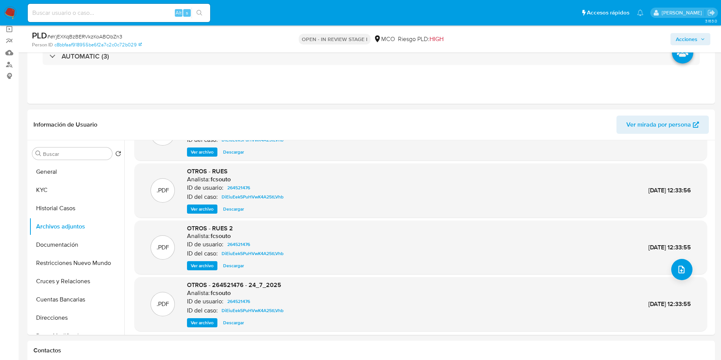
scroll to position [57, 0]
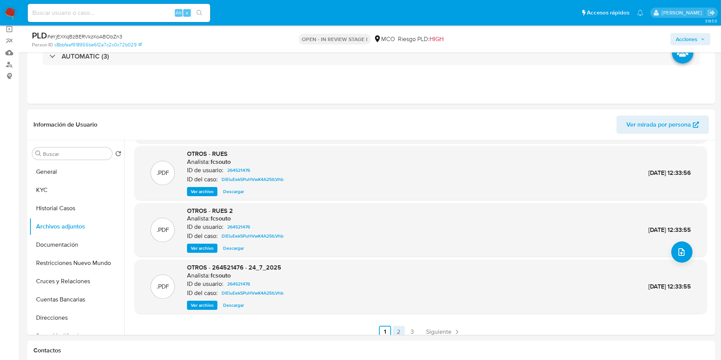
click at [396, 331] on link "2" at bounding box center [399, 332] width 12 height 12
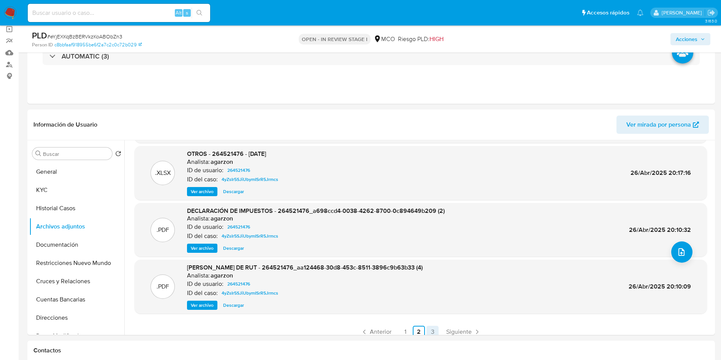
click at [429, 329] on link "3" at bounding box center [433, 332] width 12 height 12
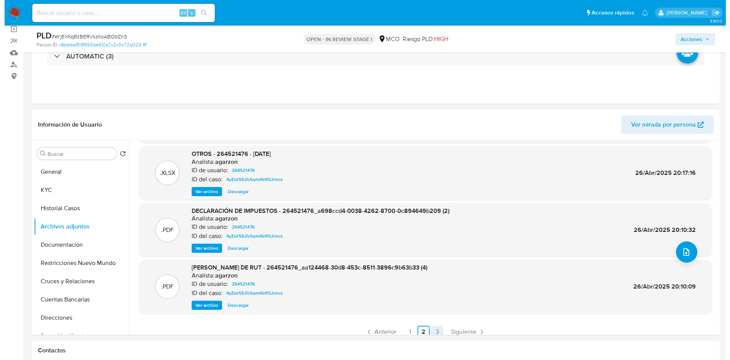
scroll to position [0, 0]
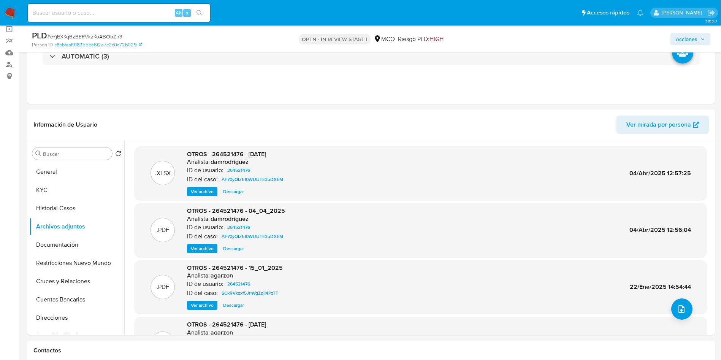
click at [200, 250] on span "Ver archivo" at bounding box center [202, 249] width 23 height 8
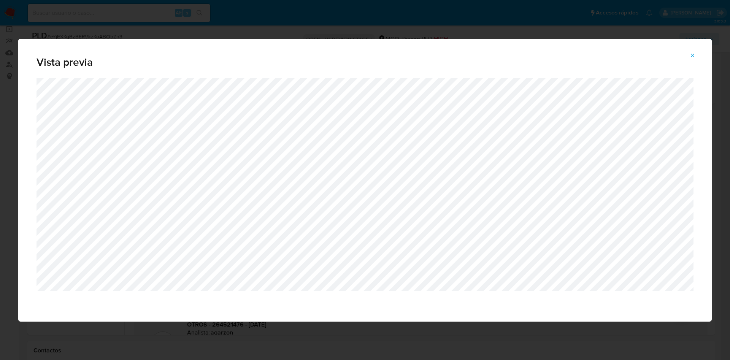
click at [692, 51] on span "Attachment preview" at bounding box center [693, 55] width 6 height 11
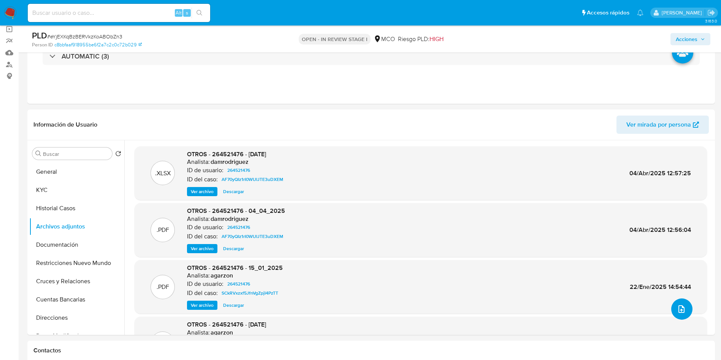
click at [672, 308] on button "upload-file" at bounding box center [682, 309] width 21 height 21
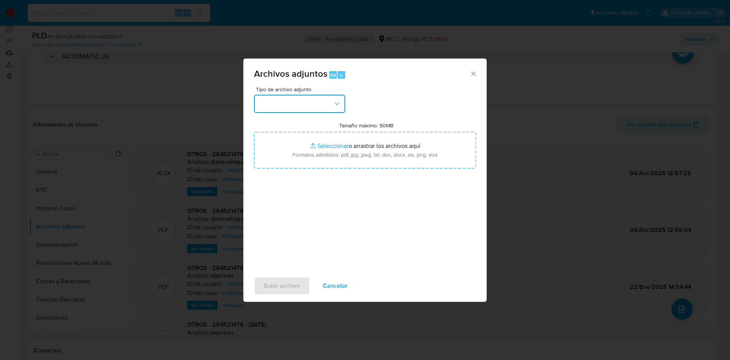
click at [294, 104] on button "button" at bounding box center [299, 104] width 91 height 18
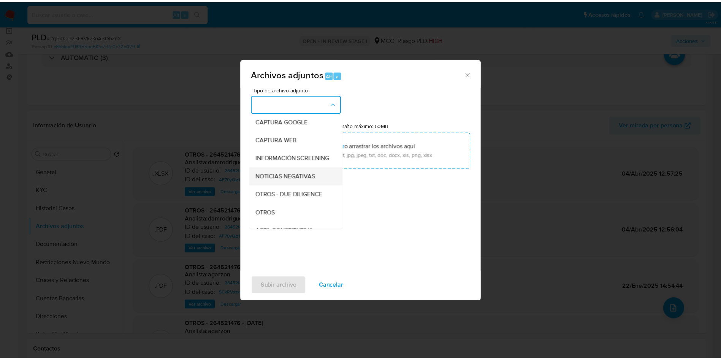
scroll to position [57, 0]
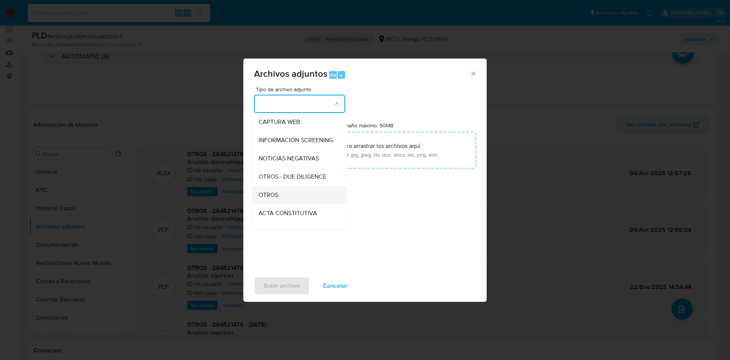
click at [276, 199] on span "OTROS" at bounding box center [269, 195] width 20 height 8
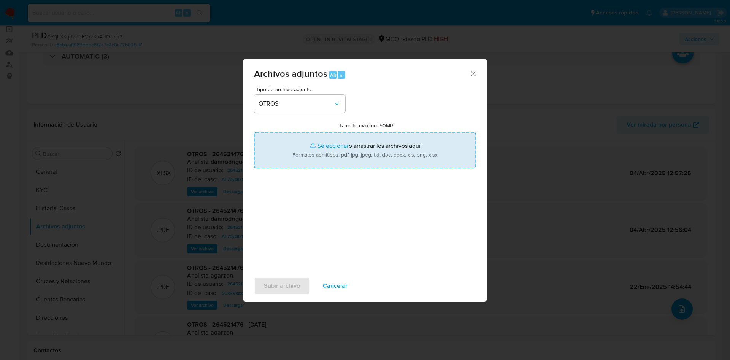
click at [315, 157] on input "Tamaño máximo: 50MB Seleccionar archivos" at bounding box center [365, 150] width 222 height 37
type input "C:\fakepath\264521476 - 08_10_2025.pdf"
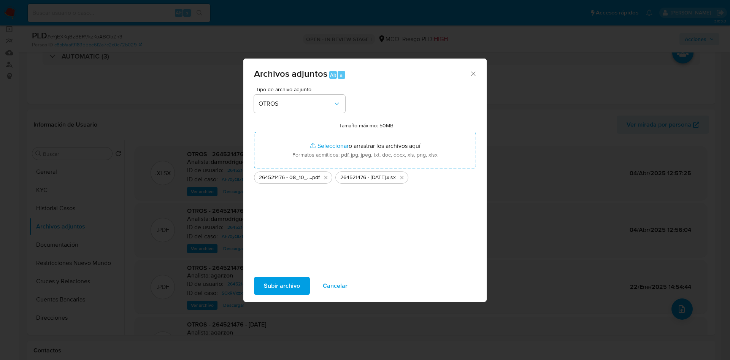
click at [274, 292] on span "Subir archivo" at bounding box center [282, 286] width 36 height 17
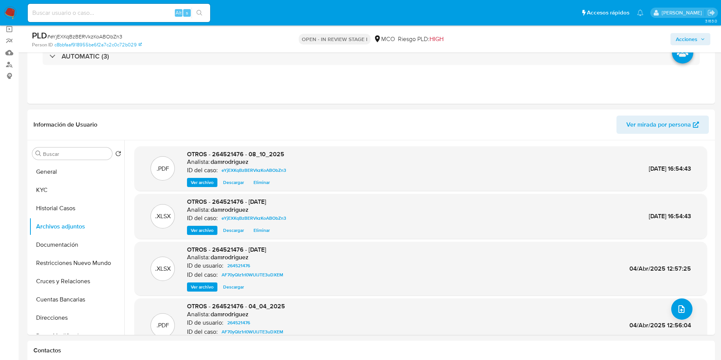
click at [704, 40] on icon "button" at bounding box center [703, 39] width 5 height 5
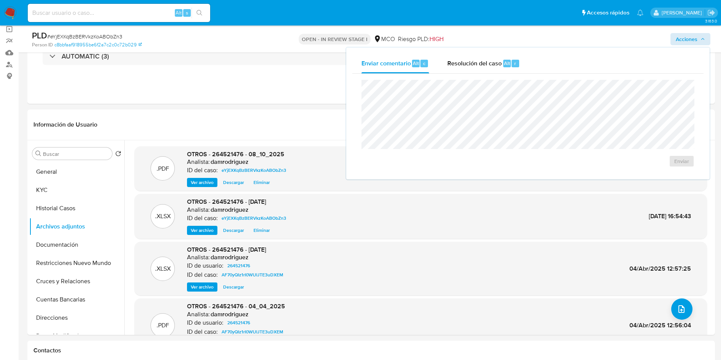
click at [470, 71] on div "Resolución del caso Alt r" at bounding box center [484, 64] width 73 height 20
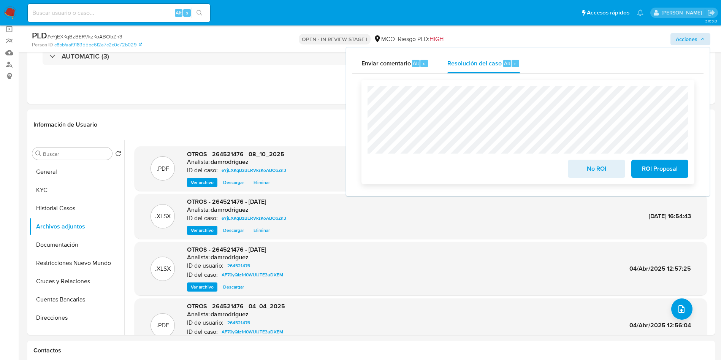
click at [608, 170] on span "No ROI" at bounding box center [596, 168] width 37 height 17
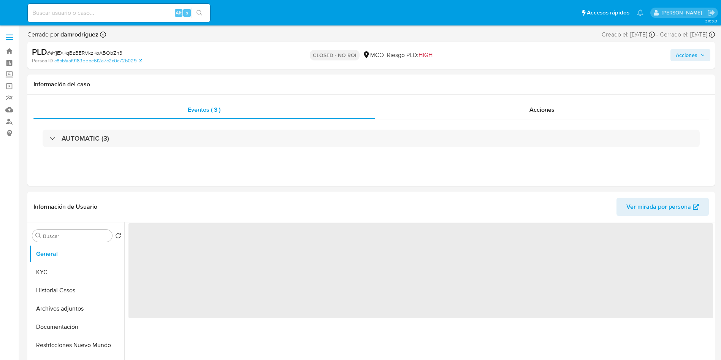
select select "10"
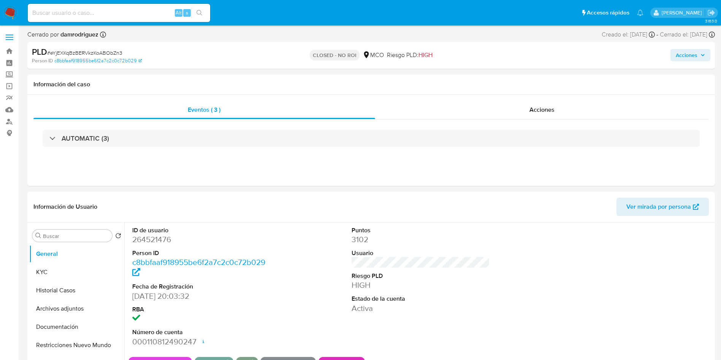
click at [134, 12] on input at bounding box center [119, 13] width 183 height 10
paste input "mNsdl26UCeoWPflLgngu1lYe"
type input "mNsdl26UCeoWPflLgngu1lYe"
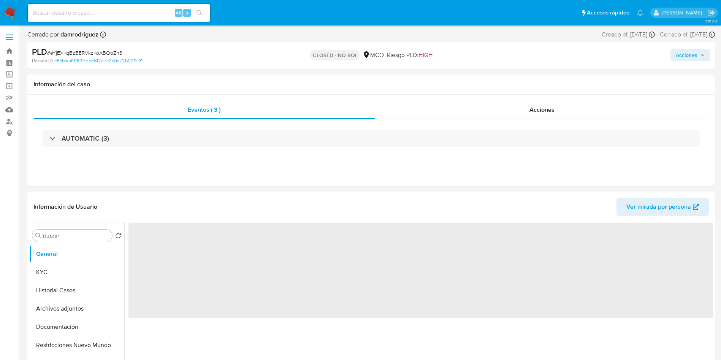
select select "10"
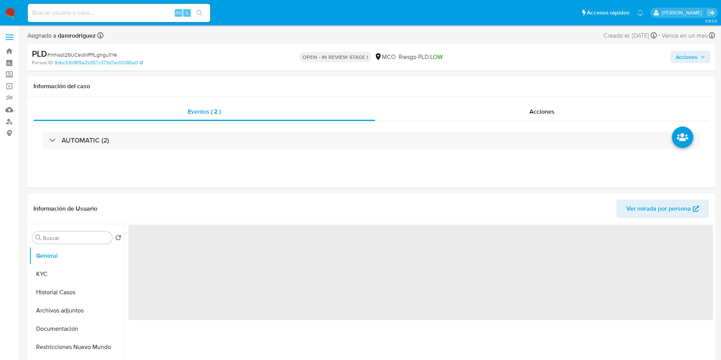
select select "10"
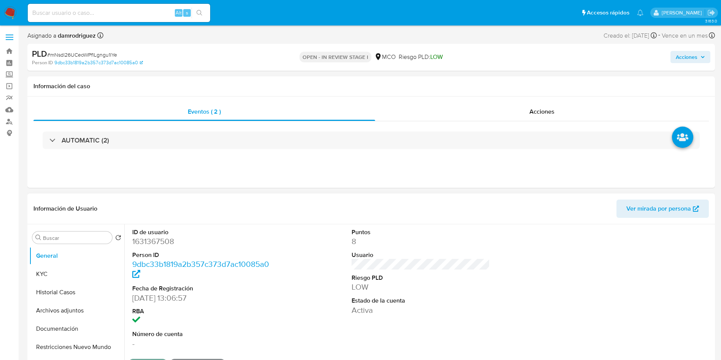
click at [164, 243] on dd "1631367508" at bounding box center [201, 241] width 139 height 11
drag, startPoint x: 164, startPoint y: 243, endPoint x: 181, endPoint y: 248, distance: 17.1
click at [164, 243] on dd "1631367508" at bounding box center [201, 241] width 139 height 11
copy dd "1631367508"
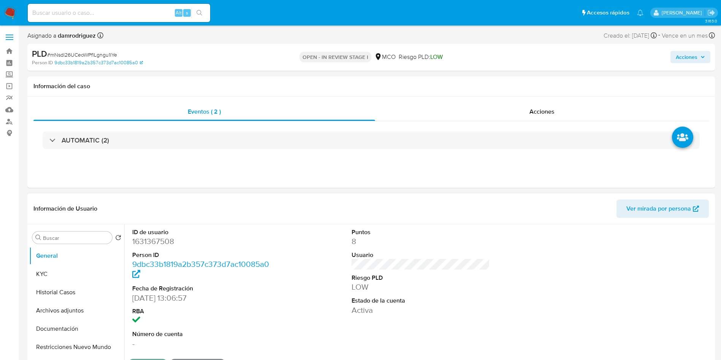
click at [155, 235] on dt "ID de usuario" at bounding box center [201, 232] width 139 height 8
click at [146, 244] on dd "1631367508" at bounding box center [201, 241] width 139 height 11
copy dd "1631367508"
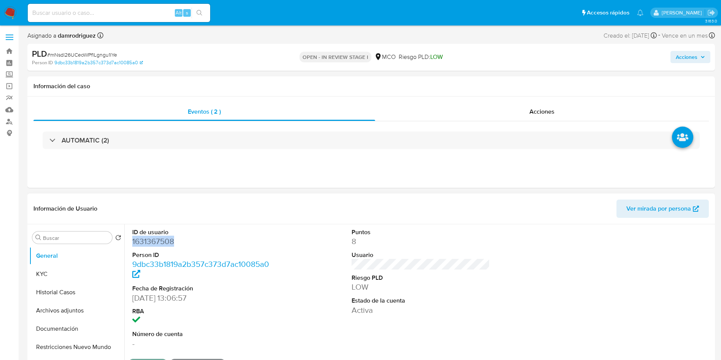
click at [272, 239] on div "ID de usuario 1631367508 Person ID 9dbc33b1819a2b357c373d7ac10085a0 Fecha de Re…" at bounding box center [202, 288] width 146 height 129
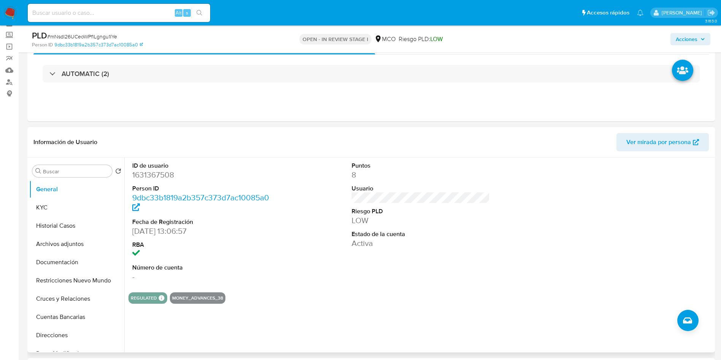
scroll to position [57, 0]
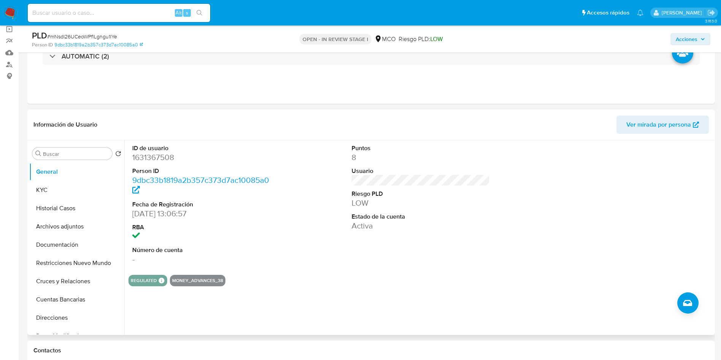
click at [149, 160] on dd "1631367508" at bounding box center [201, 157] width 139 height 11
click at [335, 327] on div "ID de usuario 1631367508 Person ID 9dbc33b1819a2b357c373d7ac10085a0 Fecha de Re…" at bounding box center [418, 237] width 589 height 195
click at [64, 206] on button "Historial Casos" at bounding box center [73, 208] width 89 height 18
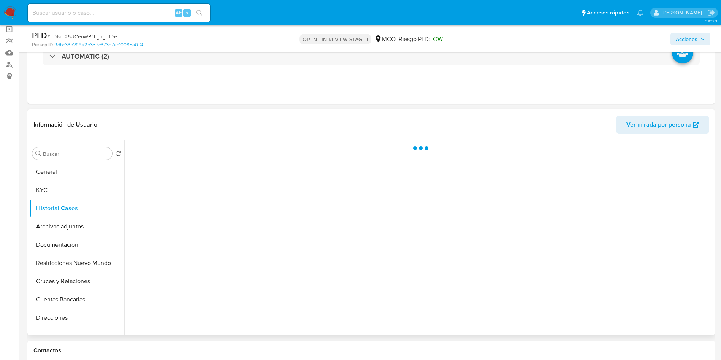
click at [286, 123] on header "Información de Usuario Ver mirada por persona" at bounding box center [371, 125] width 676 height 18
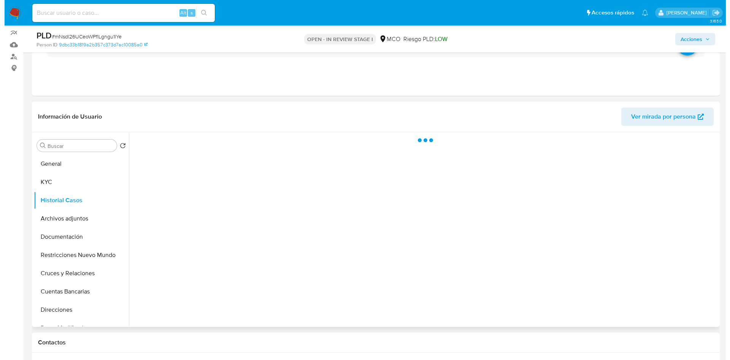
scroll to position [114, 0]
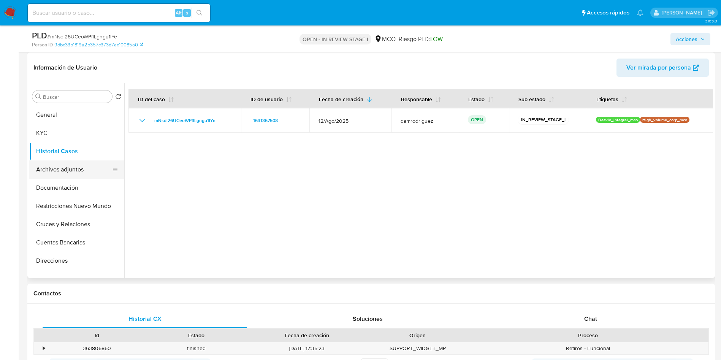
click at [43, 166] on button "Archivos adjuntos" at bounding box center [73, 169] width 89 height 18
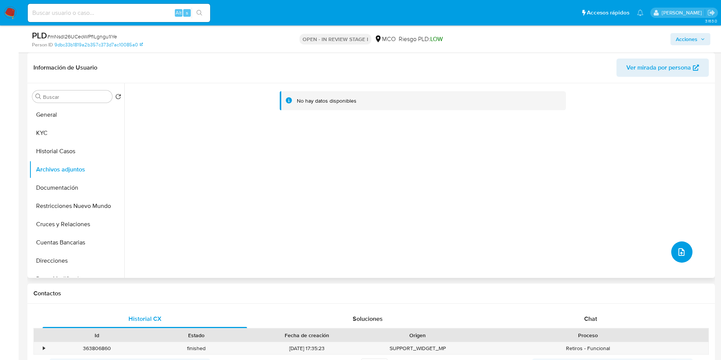
click at [677, 248] on icon "upload-file" at bounding box center [681, 252] width 9 height 9
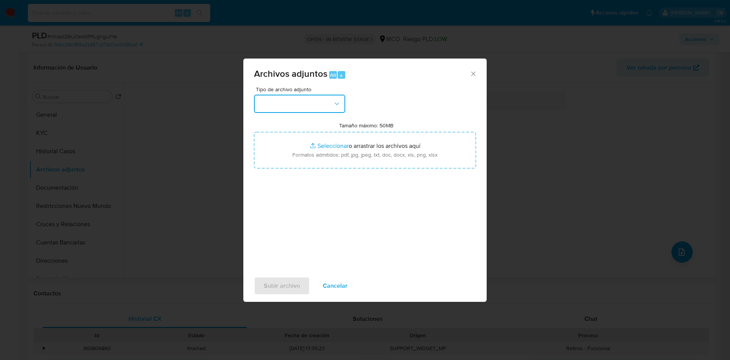
click at [307, 103] on button "button" at bounding box center [299, 104] width 91 height 18
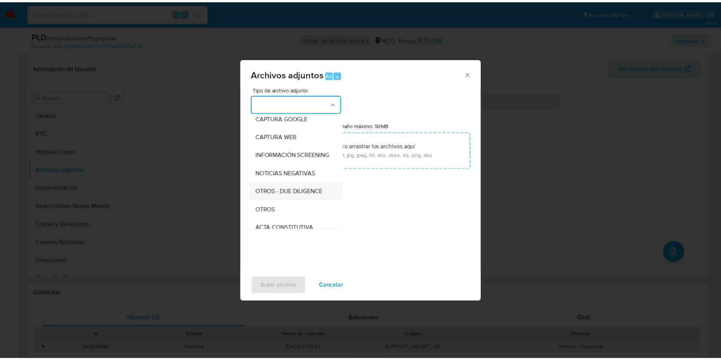
scroll to position [57, 0]
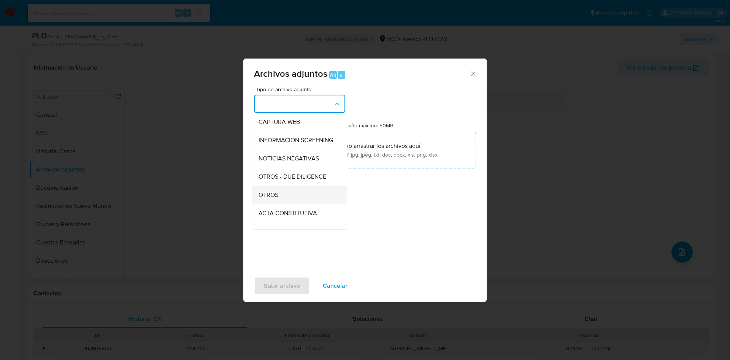
click at [280, 199] on div "OTROS" at bounding box center [298, 195] width 78 height 18
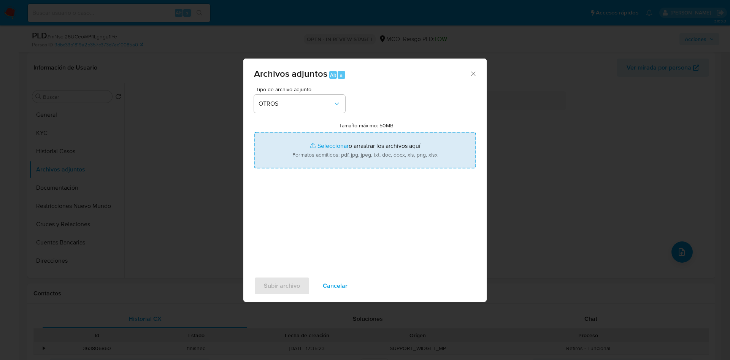
click at [340, 149] on input "Tamaño máximo: 50MB Seleccionar archivos" at bounding box center [365, 150] width 222 height 37
type input "C:\fakepath\1631367508 - 08_10_2025.pdf"
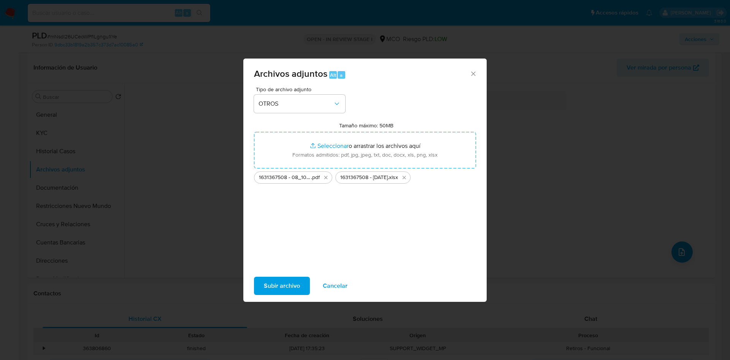
click at [278, 283] on span "Subir archivo" at bounding box center [282, 286] width 36 height 17
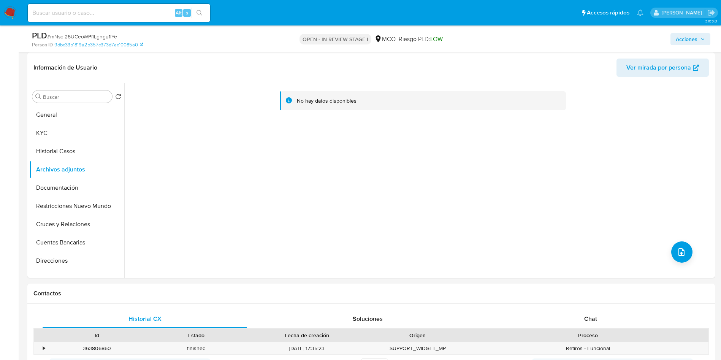
click at [681, 40] on span "Acciones" at bounding box center [687, 39] width 22 height 12
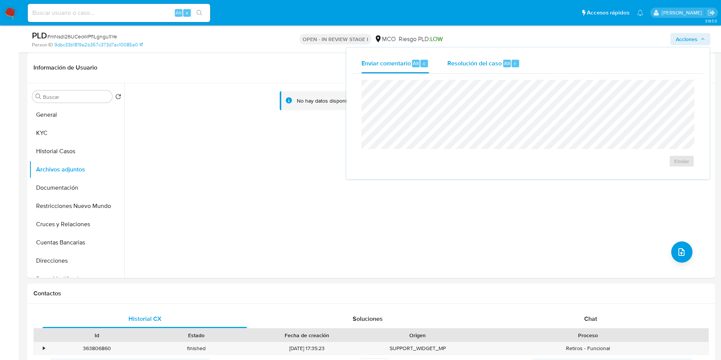
click at [490, 60] on span "Resolución del caso" at bounding box center [475, 63] width 54 height 9
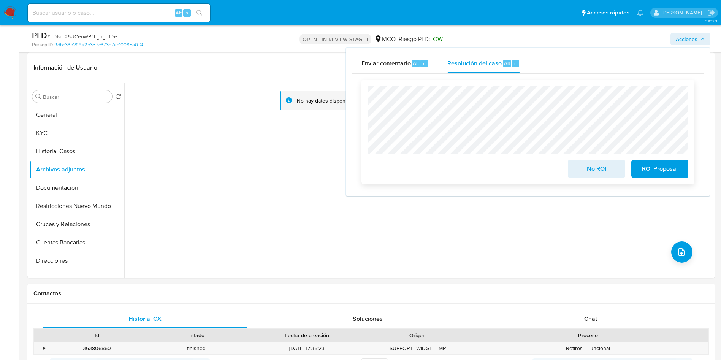
click at [598, 168] on span "No ROI" at bounding box center [596, 168] width 37 height 17
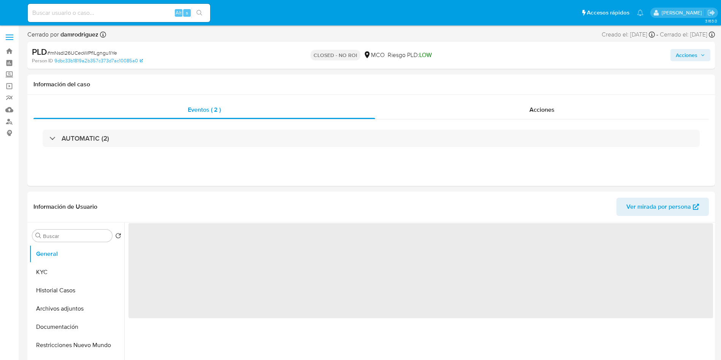
select select "10"
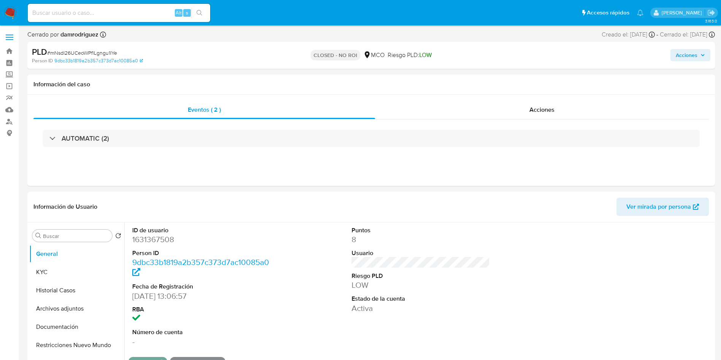
drag, startPoint x: 2, startPoint y: 16, endPoint x: 7, endPoint y: 14, distance: 5.4
click at [2, 16] on nav "Pausado Ver notificaciones Alt s Accesos rápidos Presiona las siguientes teclas…" at bounding box center [360, 12] width 721 height 25
click at [10, 13] on img at bounding box center [10, 12] width 13 height 13
